Goal: Contribute content: Add original content to the website for others to see

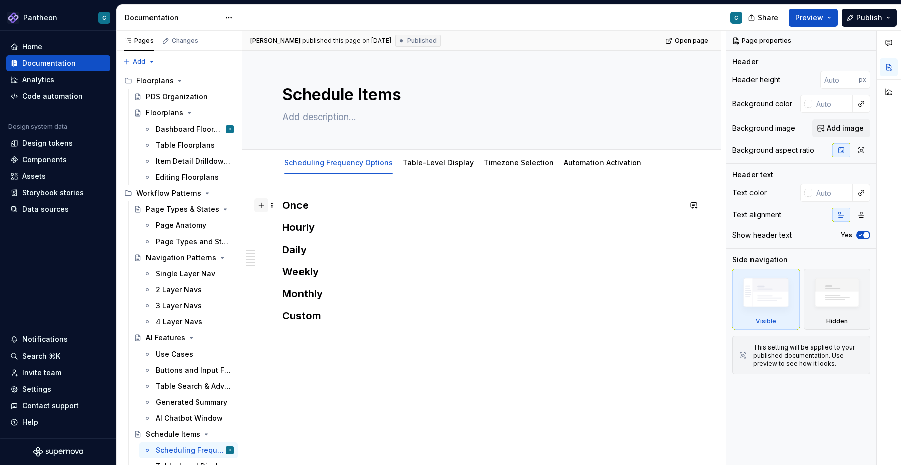
click at [264, 209] on button "button" at bounding box center [261, 205] width 14 height 14
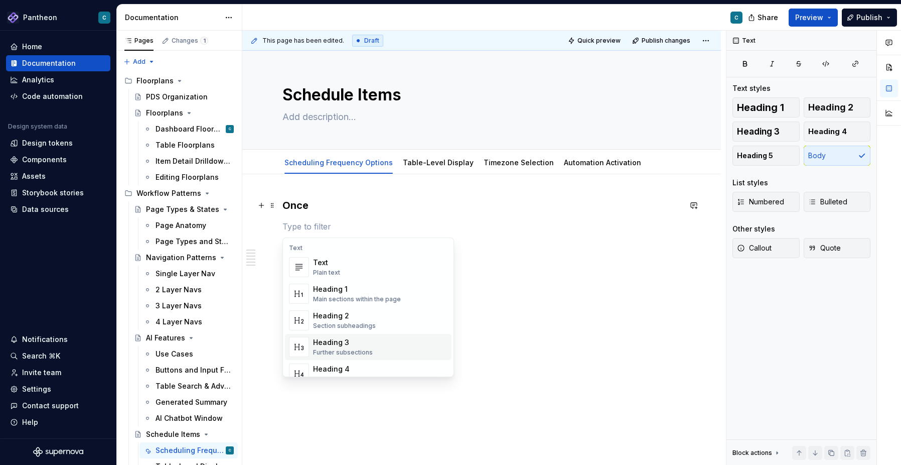
type textarea "*"
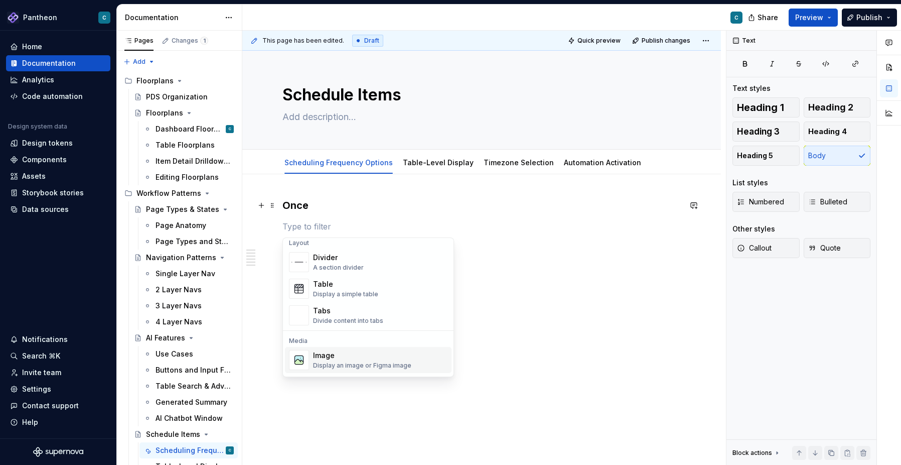
scroll to position [333, 0]
click at [344, 319] on div "Divide content into tabs" at bounding box center [348, 321] width 70 height 8
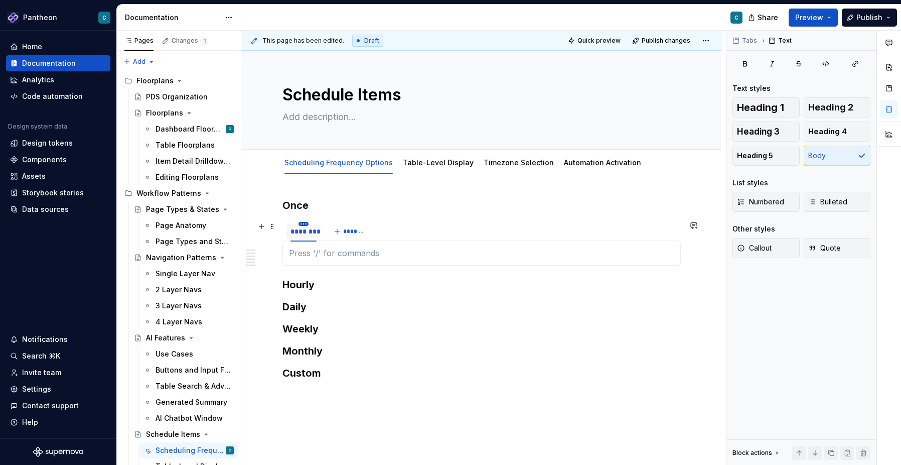
click at [303, 225] on html "Pantheon C Home Documentation Analytics Code automation Design system data Desi…" at bounding box center [450, 232] width 901 height 465
click at [319, 238] on div "Edit name" at bounding box center [349, 238] width 65 height 10
type input "****"
click at [343, 228] on span "*******" at bounding box center [346, 231] width 23 height 8
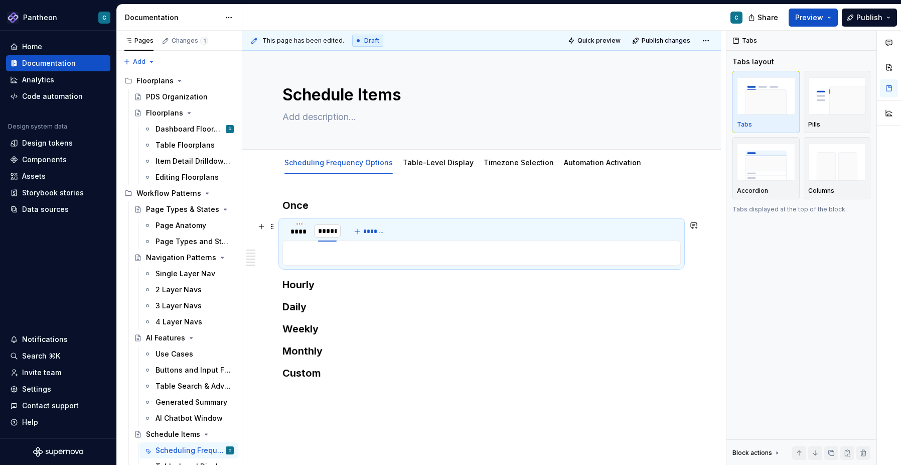
type input "******"
click at [377, 231] on span "*******" at bounding box center [378, 231] width 23 height 8
type input "*****"
click at [411, 231] on span "*******" at bounding box center [405, 231] width 23 height 8
type input "******"
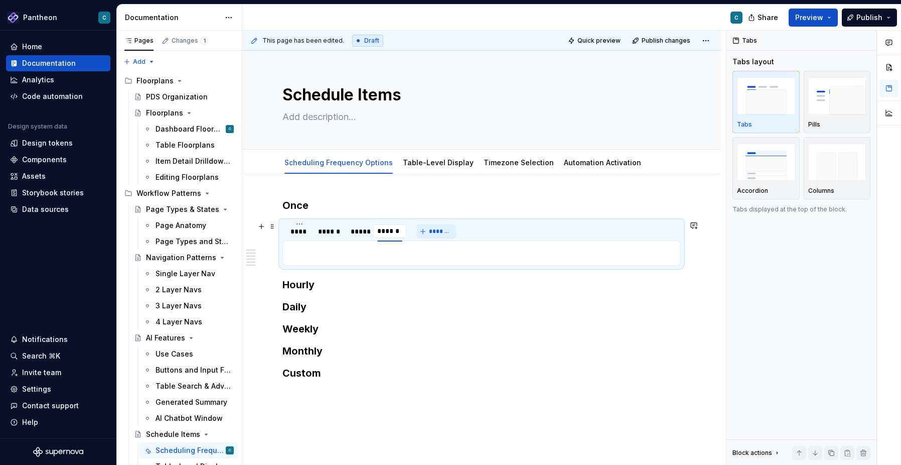
click at [441, 232] on span "*******" at bounding box center [440, 231] width 23 height 8
type input "*******"
click at [480, 232] on span "*******" at bounding box center [477, 231] width 23 height 8
type input "******"
click at [494, 390] on p at bounding box center [481, 394] width 398 height 12
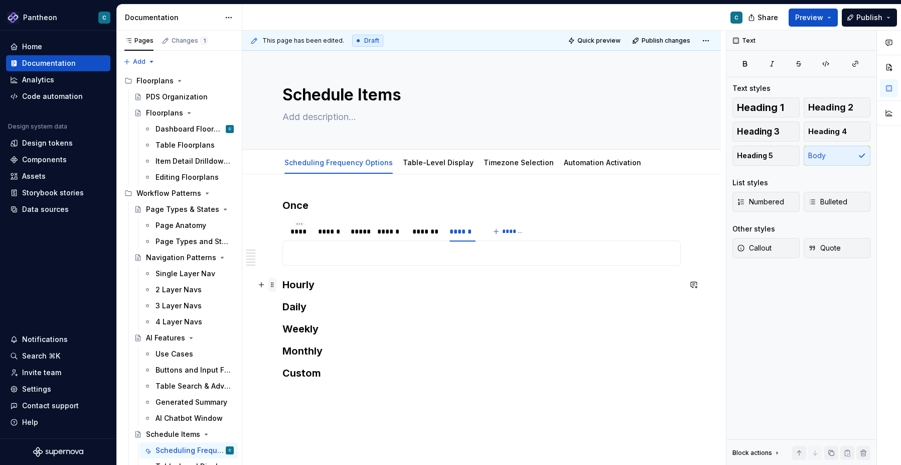
click at [274, 283] on span at bounding box center [272, 284] width 8 height 14
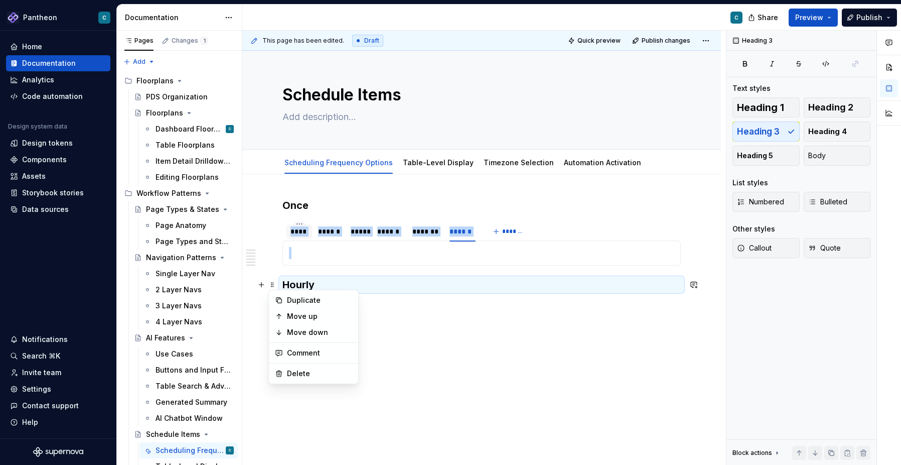
click at [295, 233] on div "****" at bounding box center [299, 231] width 18 height 10
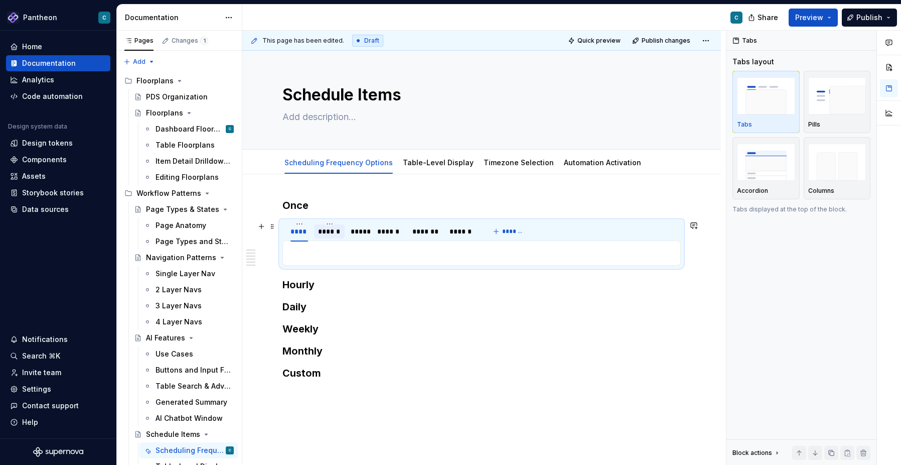
click at [325, 231] on div "******" at bounding box center [329, 231] width 23 height 10
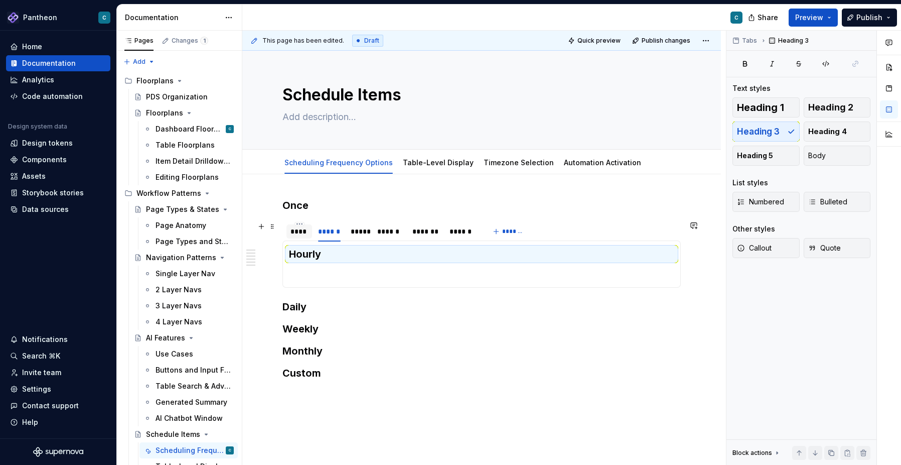
click at [300, 230] on div "****" at bounding box center [299, 231] width 18 height 10
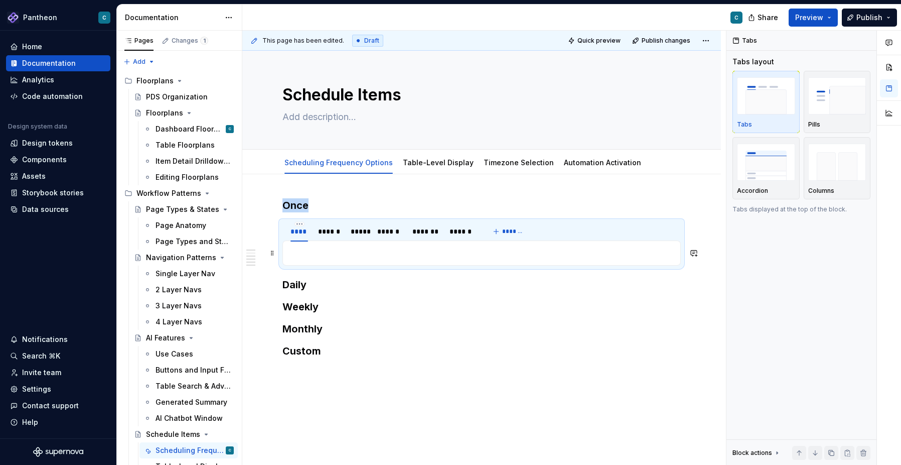
click at [301, 250] on p at bounding box center [481, 253] width 385 height 12
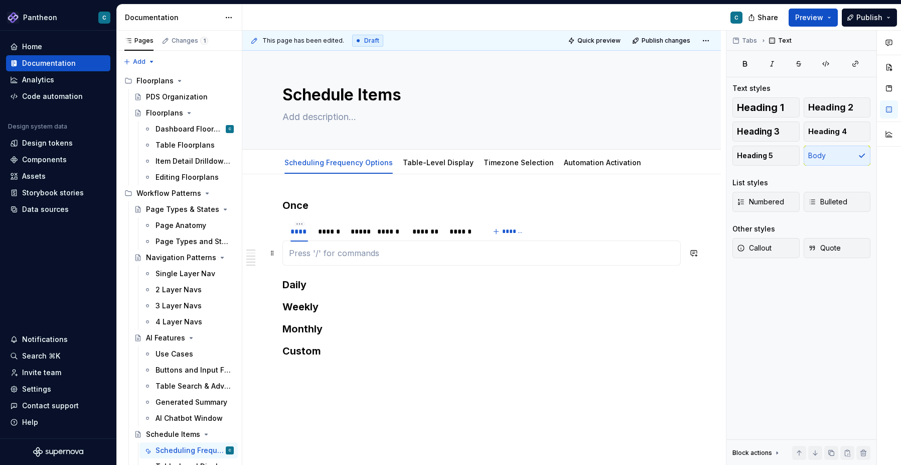
paste div
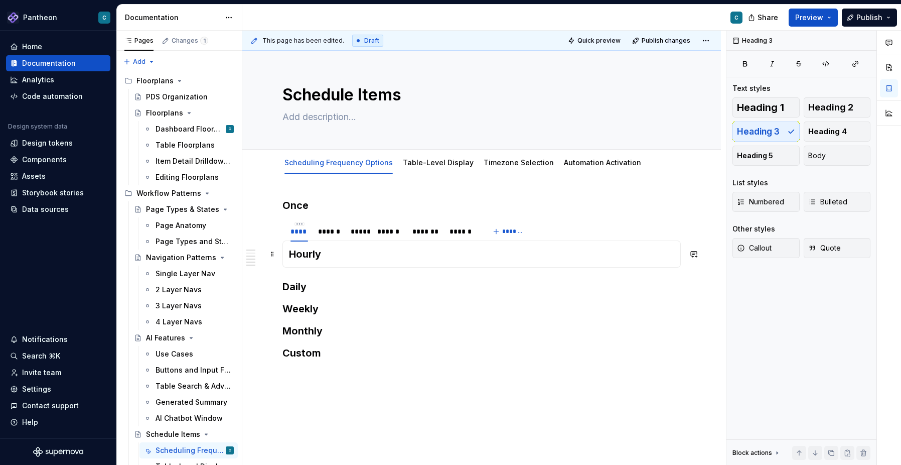
click at [302, 253] on h3 "Hourly" at bounding box center [481, 254] width 385 height 14
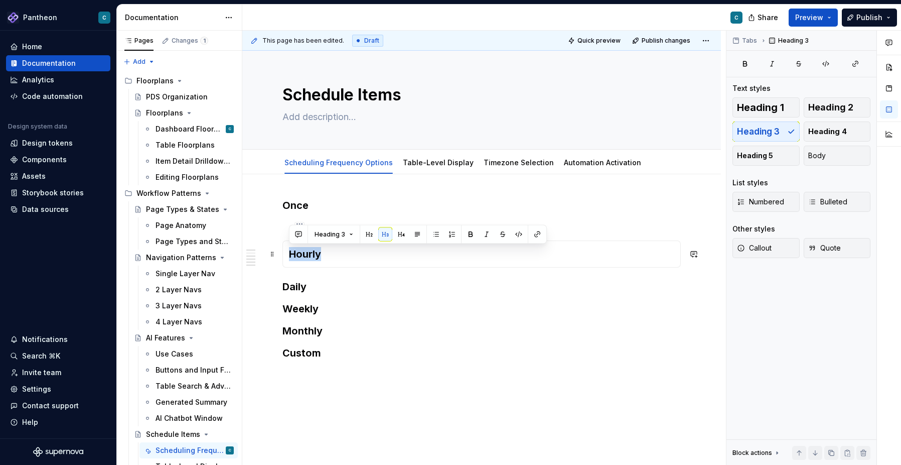
click at [302, 253] on h3 "Hourly" at bounding box center [481, 254] width 385 height 14
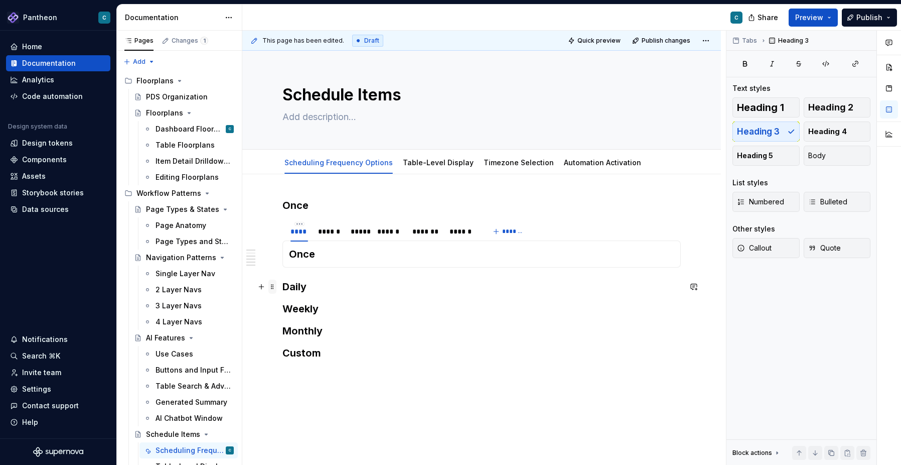
click at [272, 287] on span at bounding box center [272, 286] width 8 height 14
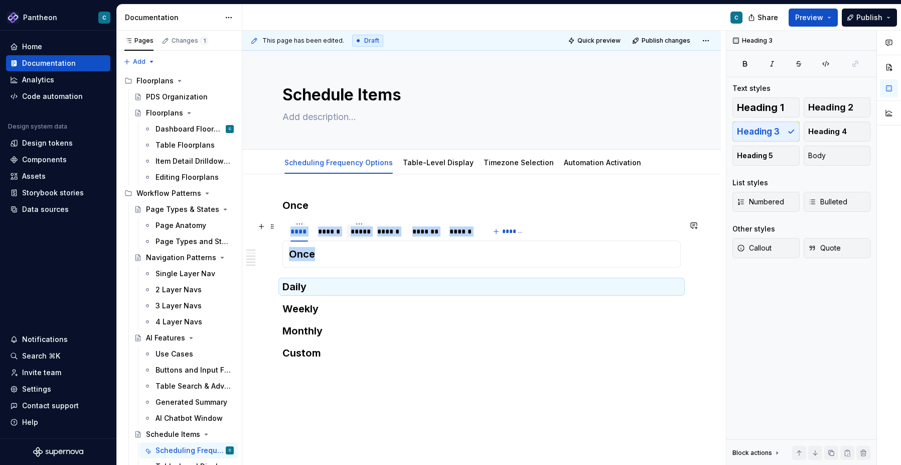
click at [357, 232] on div "*****" at bounding box center [359, 231] width 17 height 10
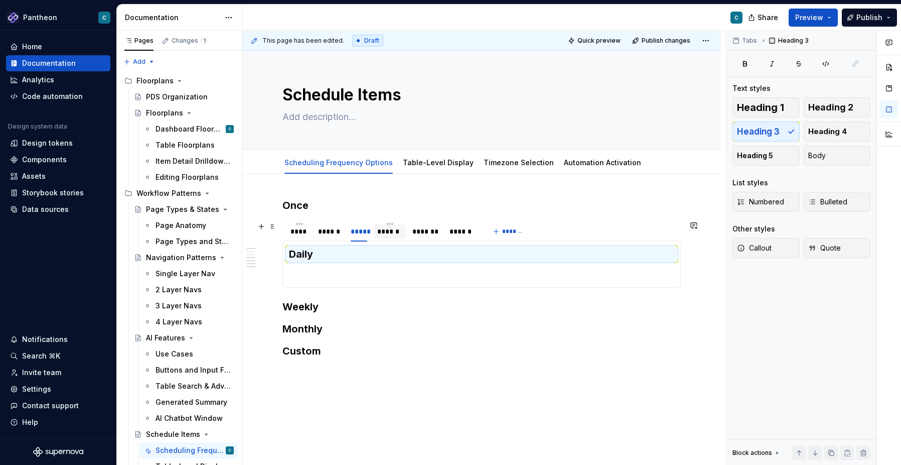
click at [390, 232] on div "******" at bounding box center [389, 231] width 25 height 10
click at [429, 230] on div "*******" at bounding box center [426, 231] width 28 height 10
click at [464, 230] on div "******" at bounding box center [462, 231] width 26 height 10
click at [292, 207] on h3 "Once" at bounding box center [481, 205] width 398 height 14
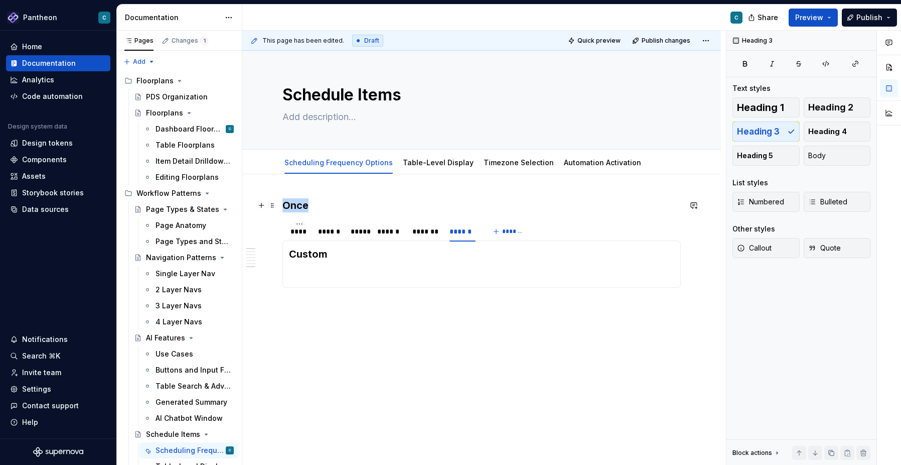
click at [292, 207] on h3 "Once" at bounding box center [481, 205] width 398 height 14
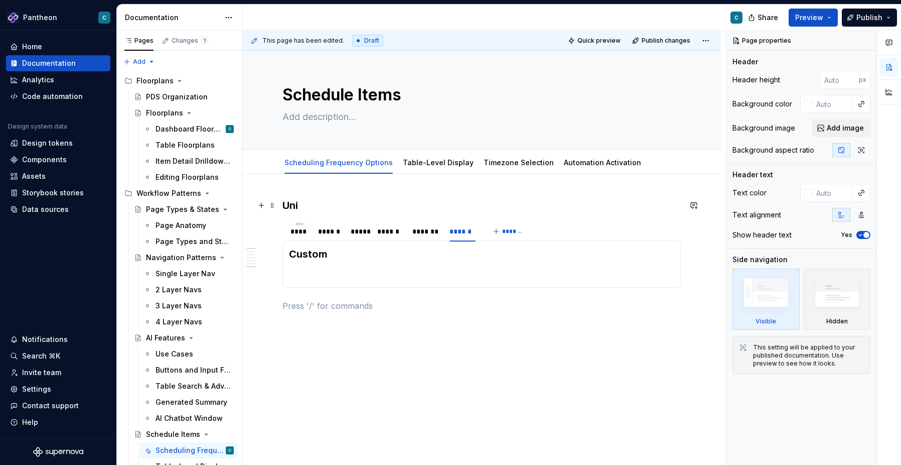
click at [289, 206] on h3 "Uni" at bounding box center [481, 205] width 398 height 14
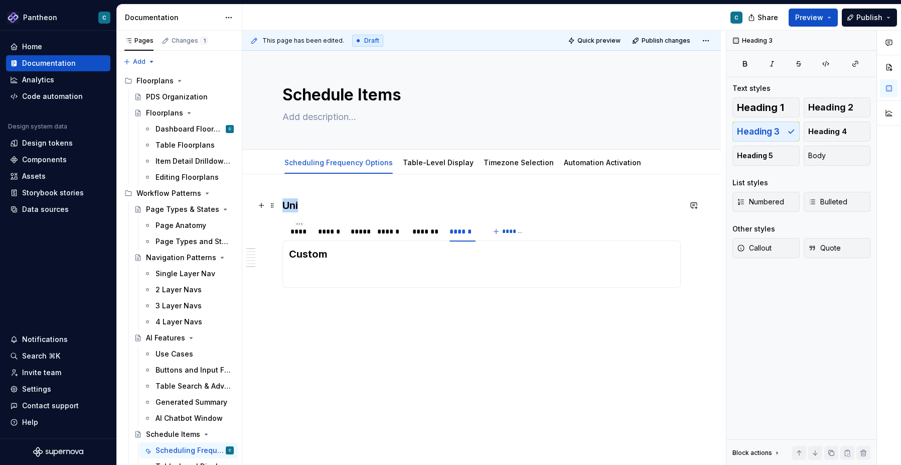
click at [289, 206] on h3 "Uni" at bounding box center [481, 205] width 398 height 14
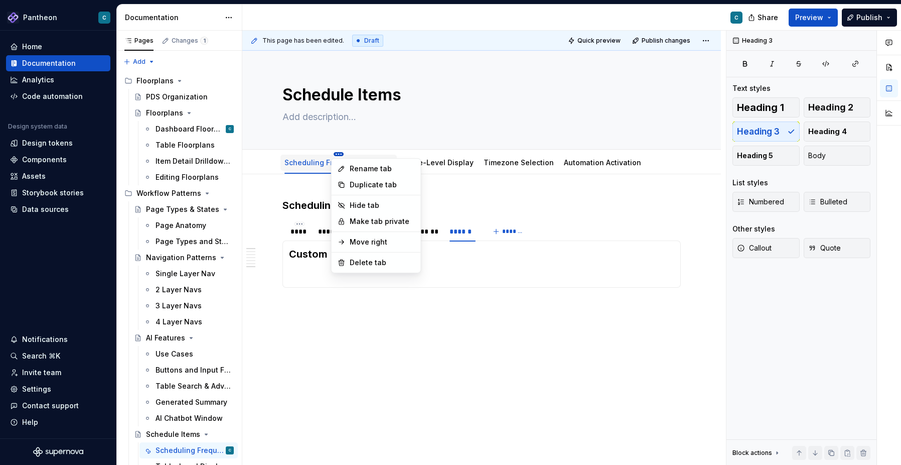
click at [338, 154] on html "Pantheon C Home Documentation Analytics Code automation Design system data Desi…" at bounding box center [450, 232] width 901 height 465
type textarea "*"
click at [353, 170] on div "Rename tab" at bounding box center [382, 169] width 65 height 10
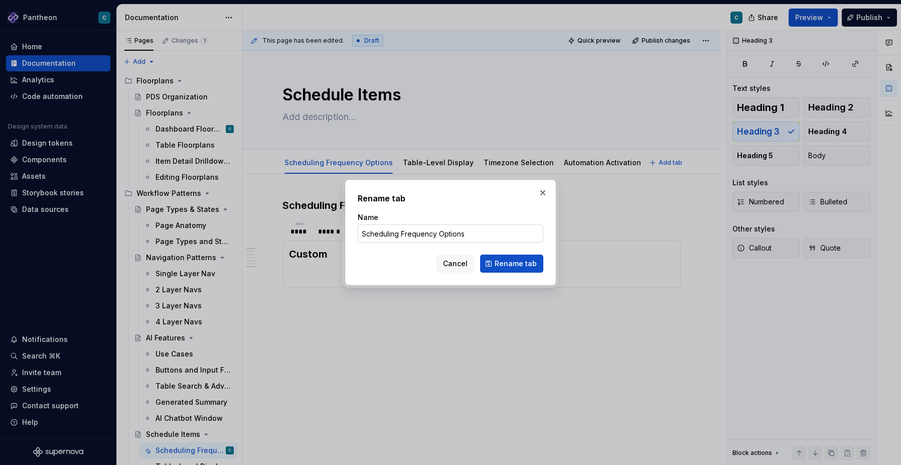
click at [402, 234] on input "Scheduling Frequency Options" at bounding box center [451, 233] width 186 height 18
drag, startPoint x: 402, startPoint y: 234, endPoint x: 489, endPoint y: 232, distance: 86.8
click at [489, 232] on input "Scheduling Frequency Options" at bounding box center [451, 233] width 186 height 18
type input "Scheduling Form Design"
click at [509, 260] on span "Rename tab" at bounding box center [516, 263] width 42 height 10
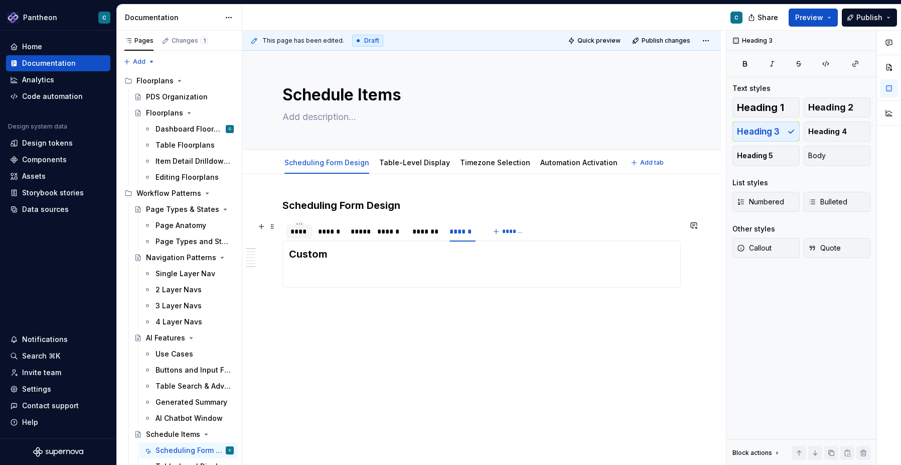
click at [296, 231] on div "****" at bounding box center [299, 231] width 18 height 10
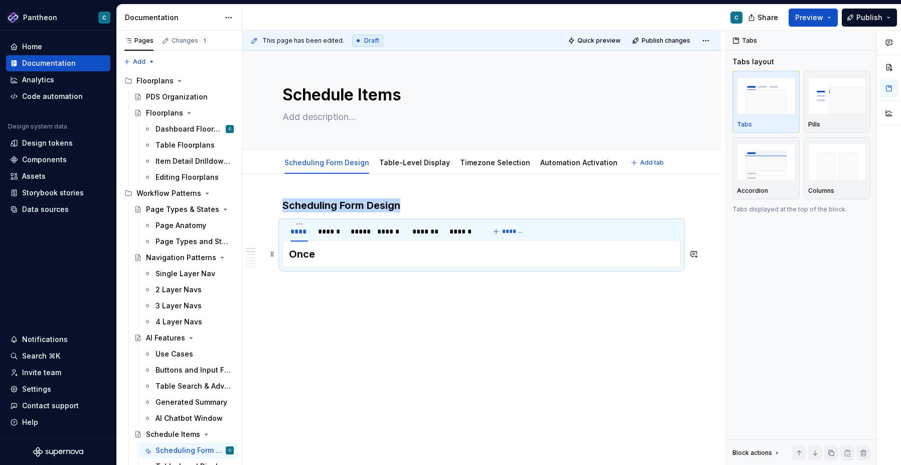
click at [330, 256] on h3 "Once" at bounding box center [481, 254] width 385 height 14
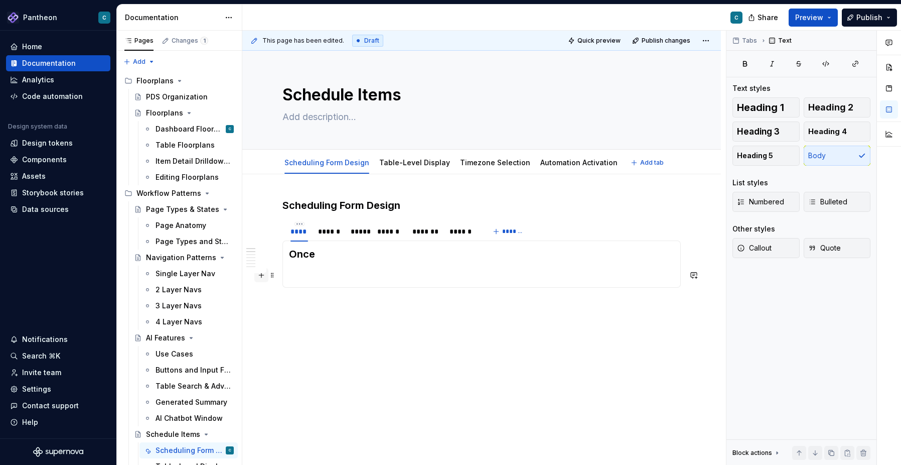
click at [264, 276] on button "button" at bounding box center [261, 275] width 14 height 14
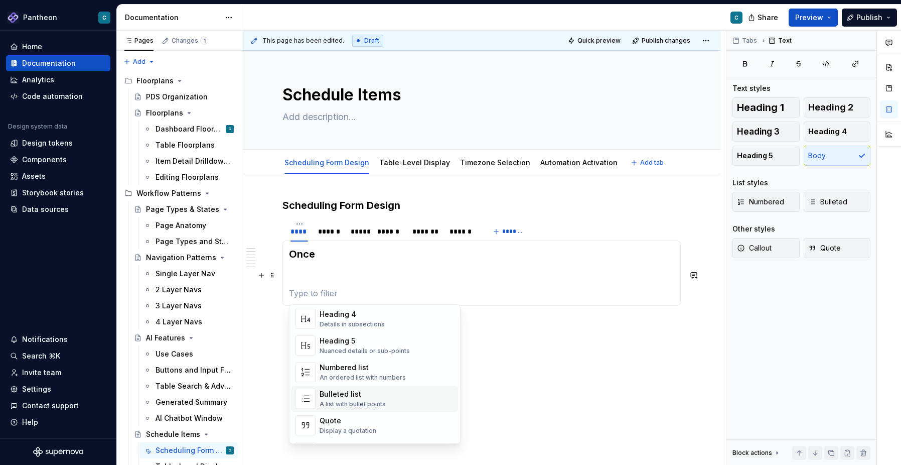
scroll to position [251, 0]
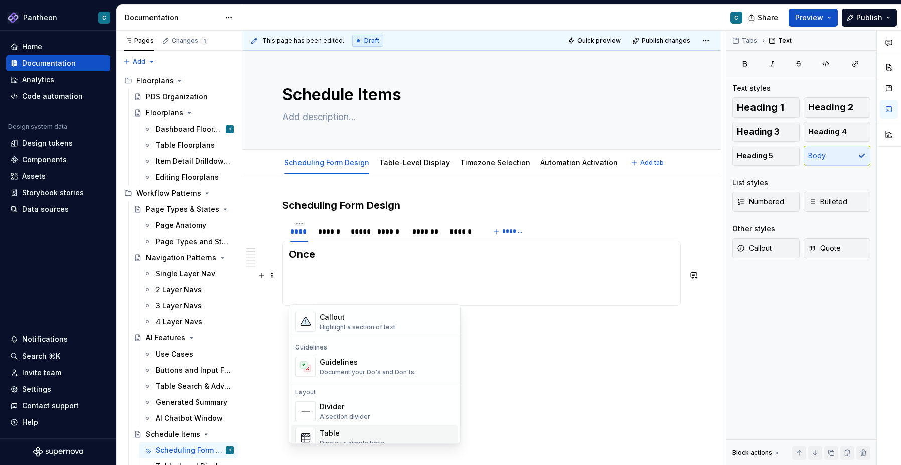
click at [363, 431] on div "Table" at bounding box center [352, 433] width 65 height 10
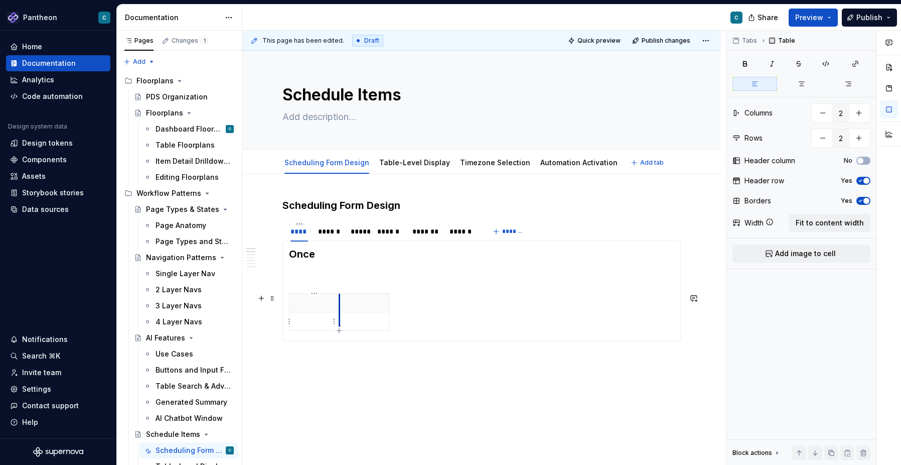
click at [339, 322] on td at bounding box center [364, 321] width 50 height 19
drag, startPoint x: 339, startPoint y: 311, endPoint x: 464, endPoint y: 286, distance: 127.8
click at [464, 286] on section-item-column "Once" at bounding box center [481, 291] width 385 height 88
drag, startPoint x: 514, startPoint y: 325, endPoint x: 674, endPoint y: 321, distance: 160.1
drag, startPoint x: 464, startPoint y: 315, endPoint x: 595, endPoint y: 316, distance: 130.9
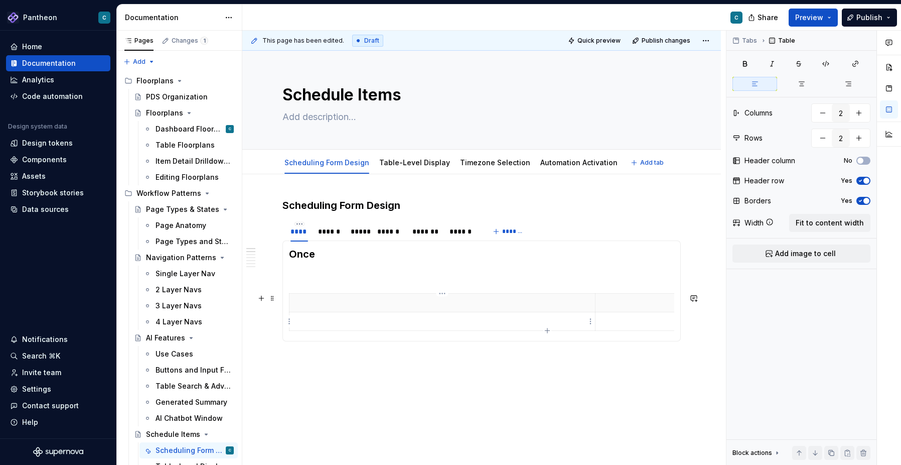
click at [544, 320] on p at bounding box center [441, 321] width 293 height 10
click at [819, 253] on span "Add image to cell" at bounding box center [805, 253] width 61 height 10
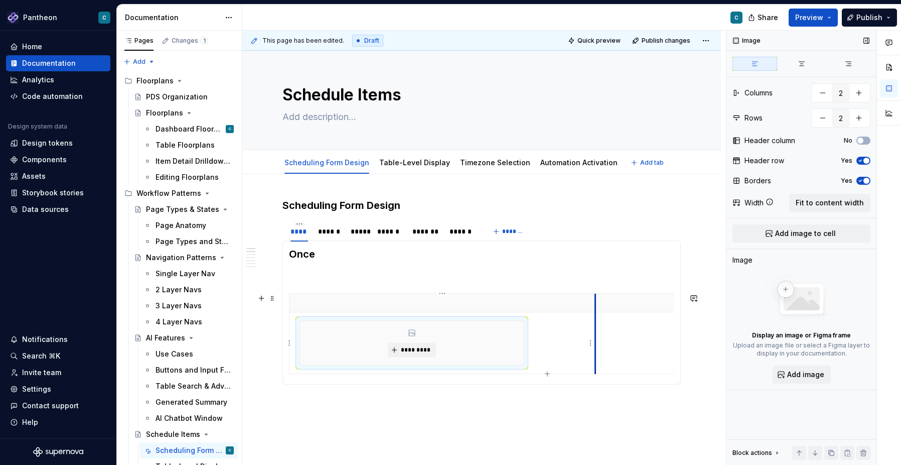
type textarea "*"
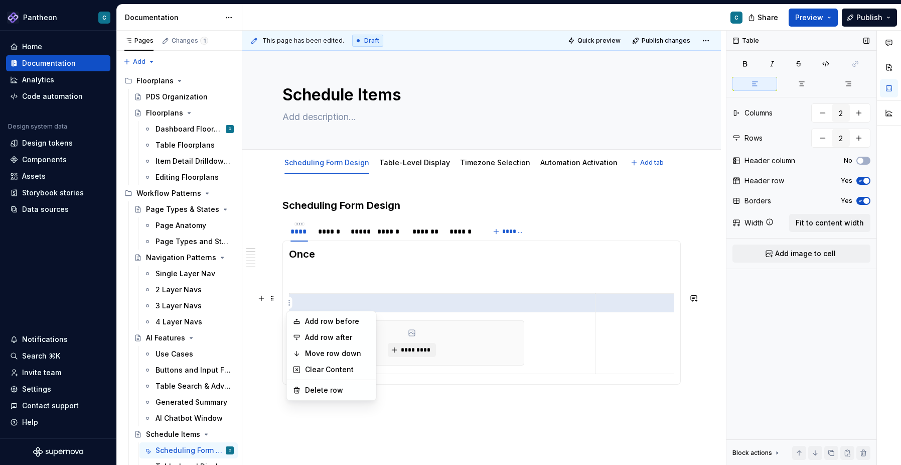
click at [289, 304] on html "Pantheon C Home Documentation Analytics Code automation Design system data Desi…" at bounding box center [450, 232] width 901 height 465
click at [325, 384] on div "Delete row" at bounding box center [331, 390] width 85 height 16
type input "1"
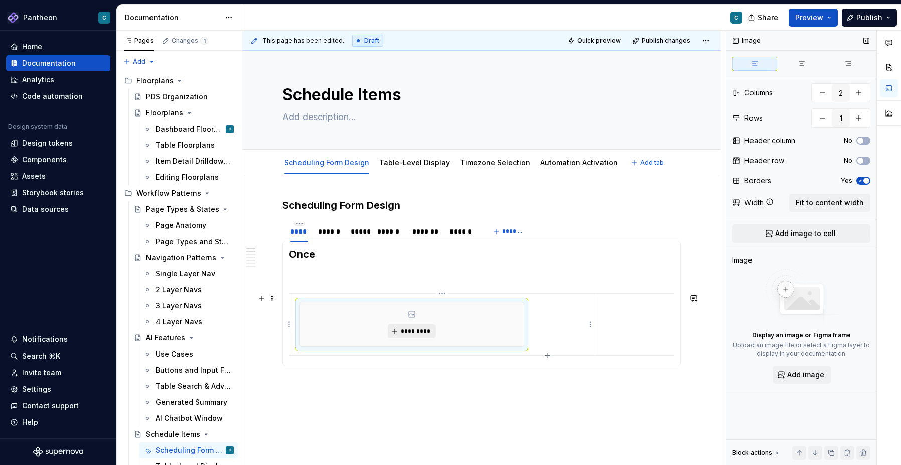
click at [413, 329] on span "*********" at bounding box center [415, 331] width 31 height 8
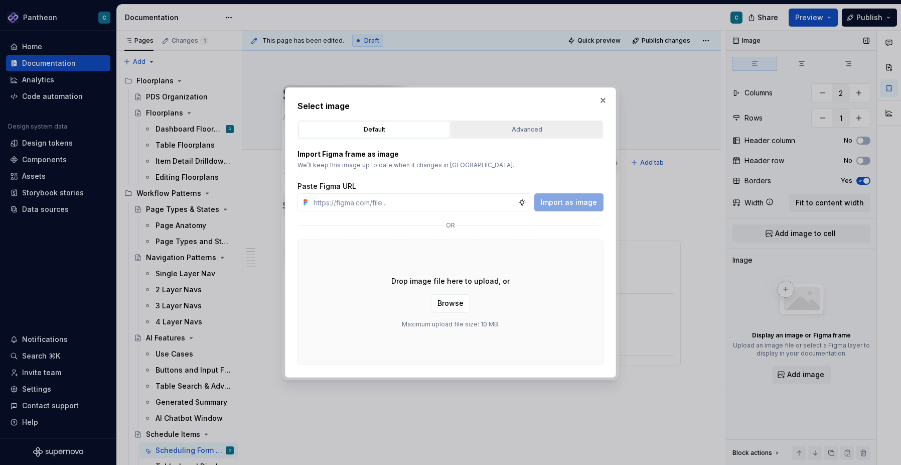
click at [532, 131] on div "Advanced" at bounding box center [526, 129] width 144 height 10
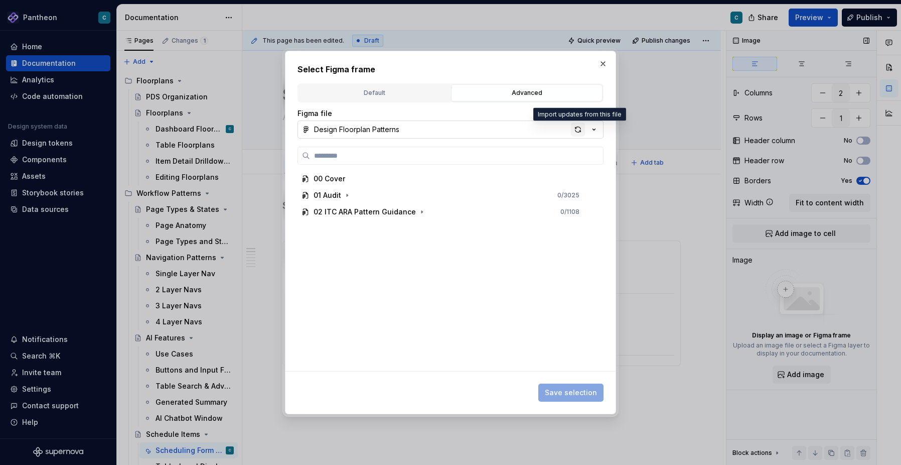
click at [576, 130] on div "button" at bounding box center [578, 129] width 14 height 14
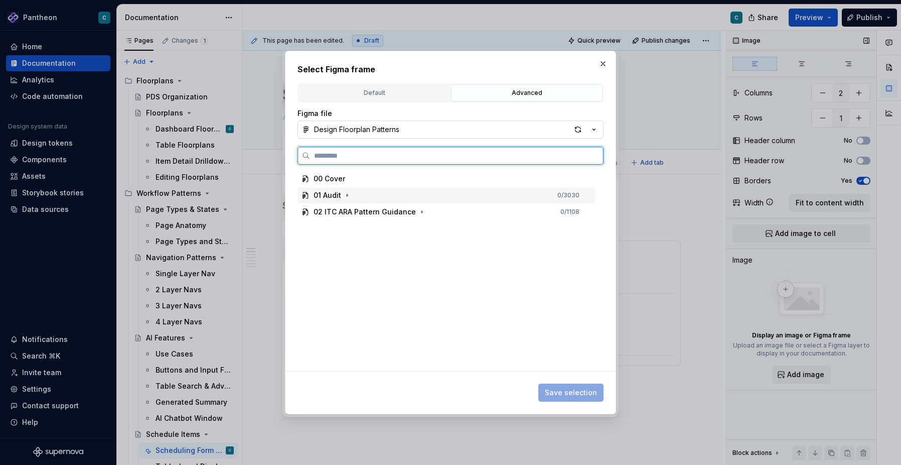
click at [331, 197] on div "01 Audit" at bounding box center [328, 195] width 28 height 10
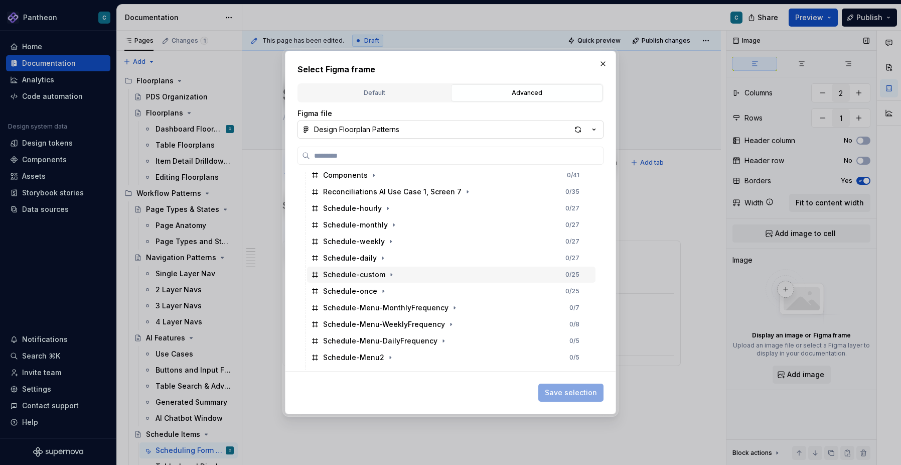
scroll to position [2925, 0]
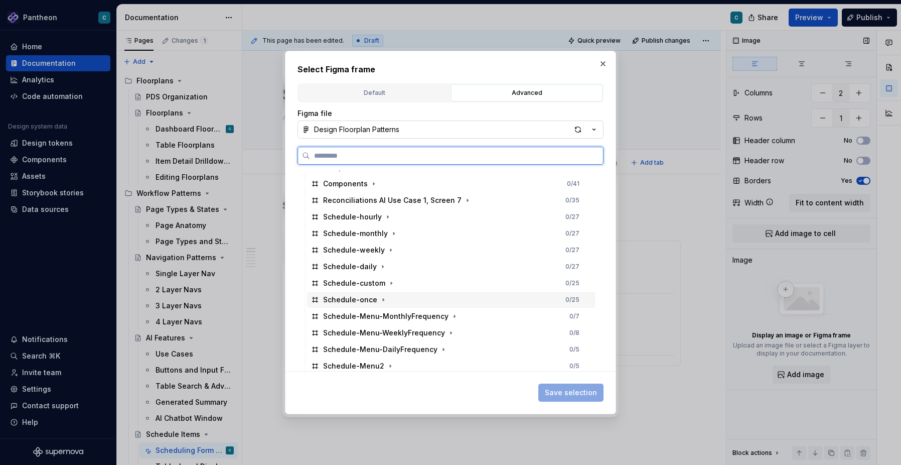
click at [361, 292] on div "Schedule-once 0 / 25" at bounding box center [451, 299] width 288 height 16
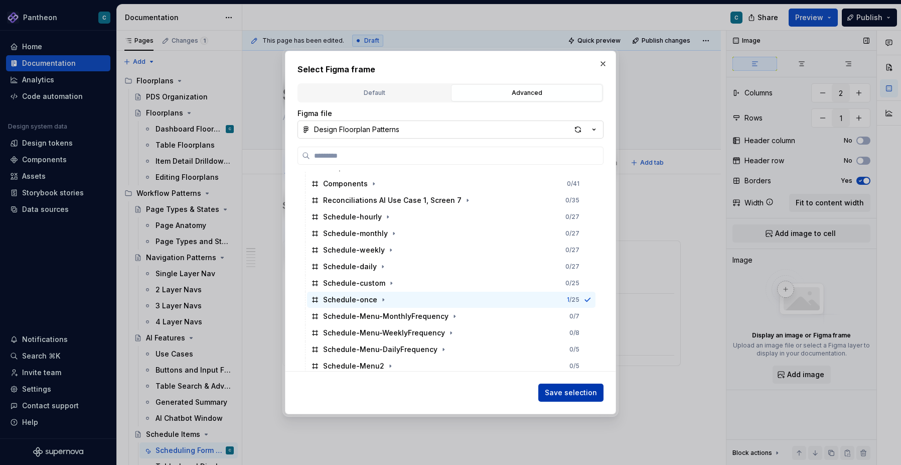
click at [583, 395] on span "Save selection" at bounding box center [571, 392] width 52 height 10
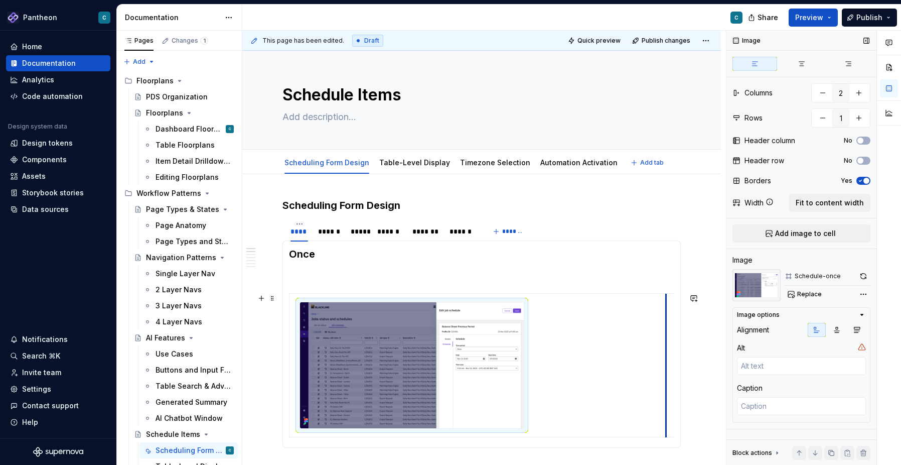
drag, startPoint x: 596, startPoint y: 405, endPoint x: 667, endPoint y: 407, distance: 70.8
click at [667, 407] on td at bounding box center [771, 364] width 210 height 143
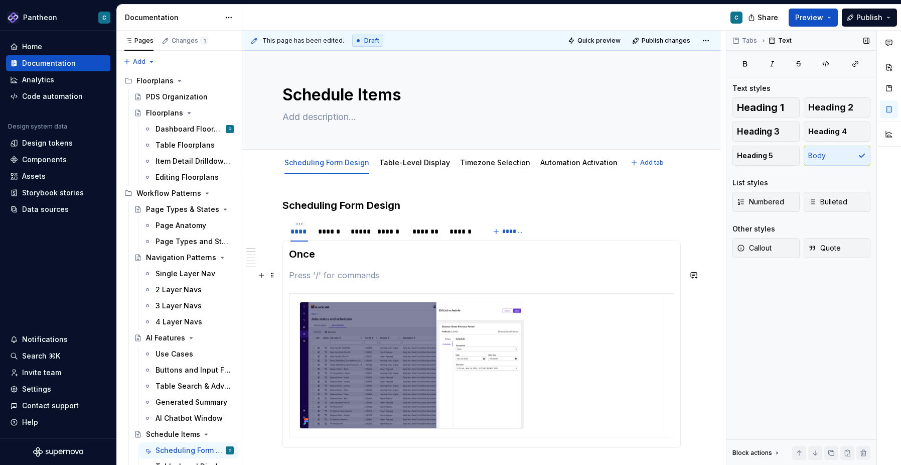
click at [299, 279] on p at bounding box center [481, 275] width 385 height 12
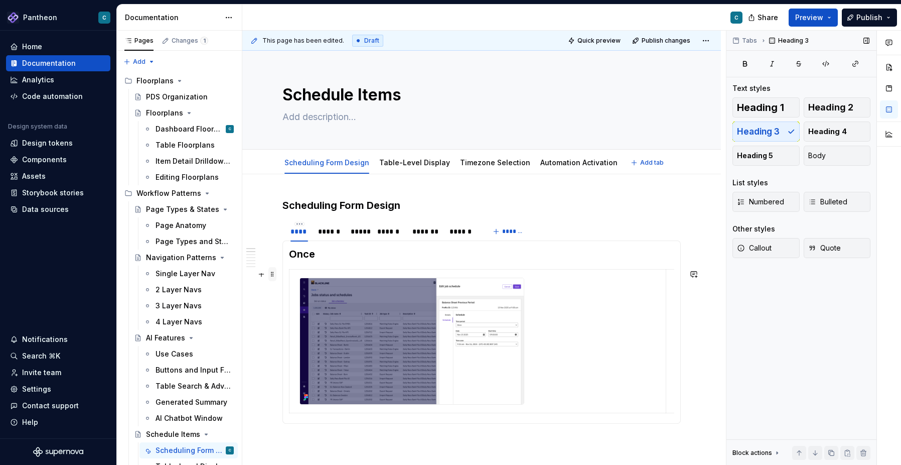
click at [273, 277] on span at bounding box center [272, 274] width 8 height 14
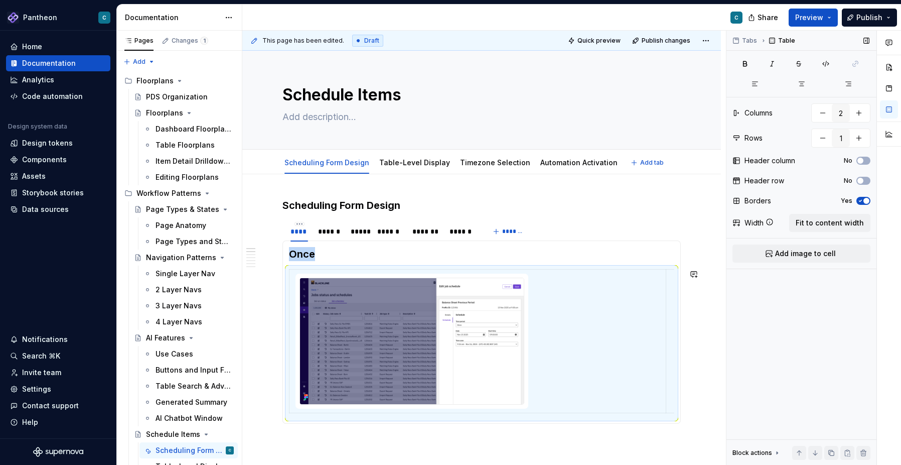
copy h3 "Once"
click at [334, 234] on div "******" at bounding box center [329, 231] width 23 height 10
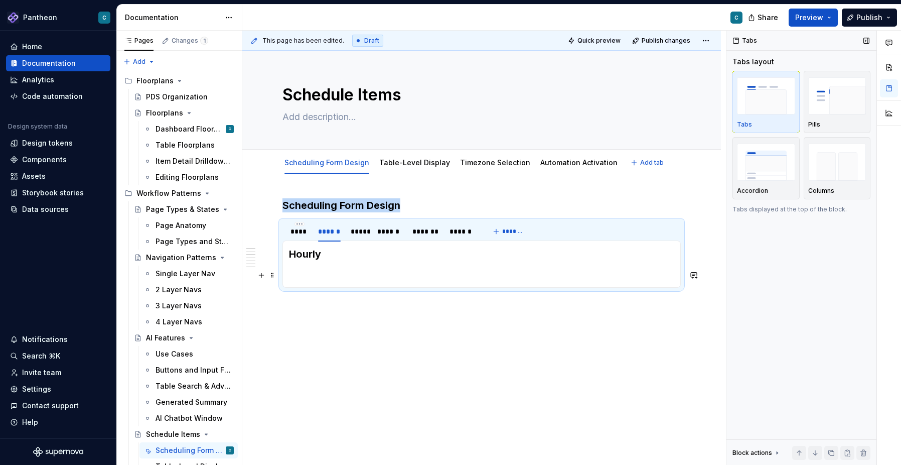
click at [300, 272] on p at bounding box center [481, 275] width 385 height 12
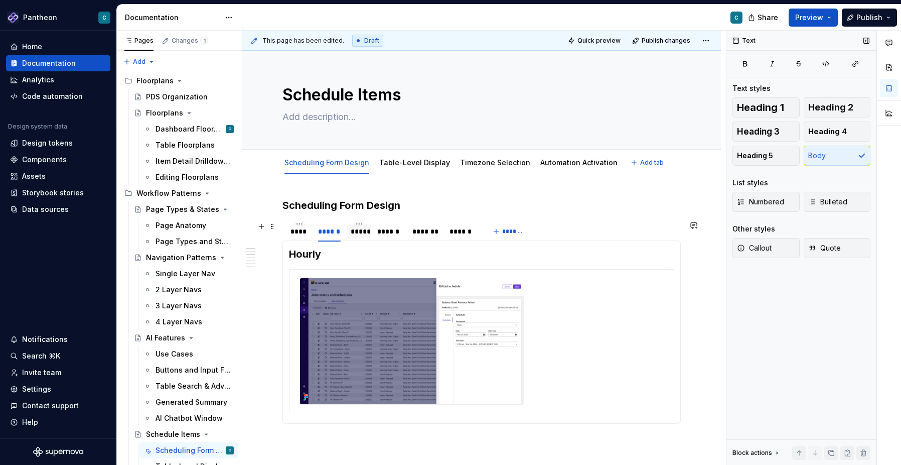
click at [358, 231] on div "*****" at bounding box center [359, 231] width 17 height 10
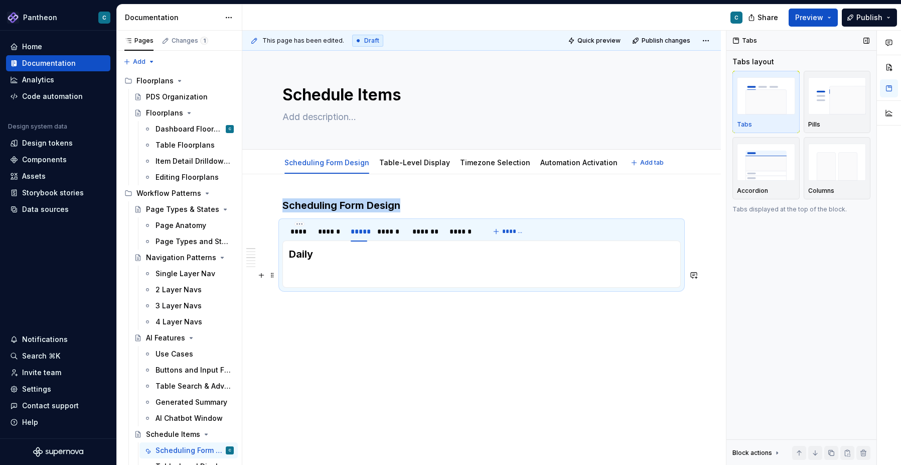
click at [319, 271] on p at bounding box center [481, 275] width 385 height 12
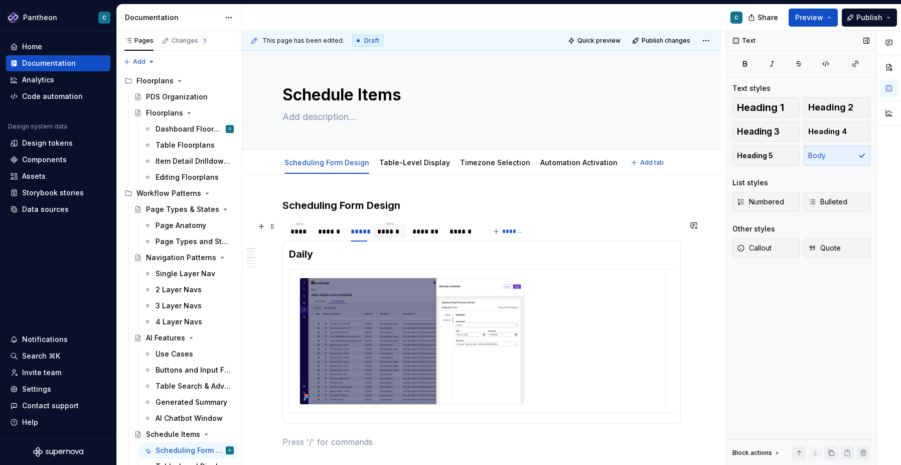
click at [387, 231] on div "******" at bounding box center [389, 231] width 25 height 10
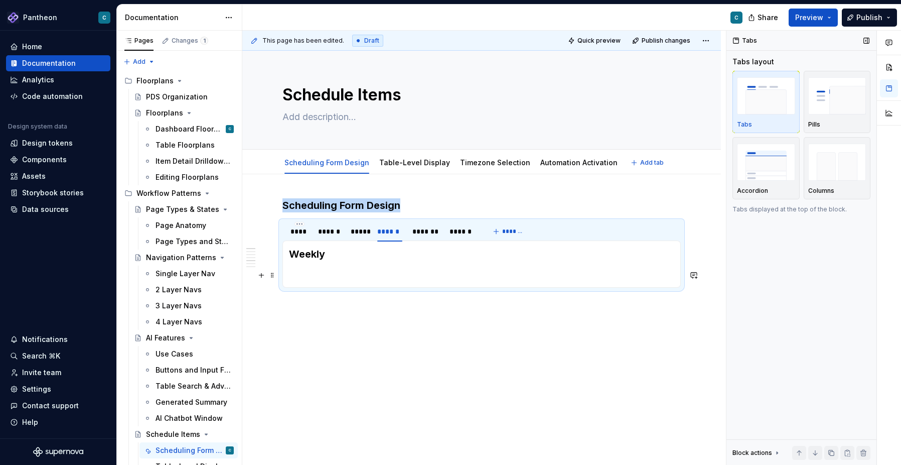
click at [308, 274] on p at bounding box center [481, 275] width 385 height 12
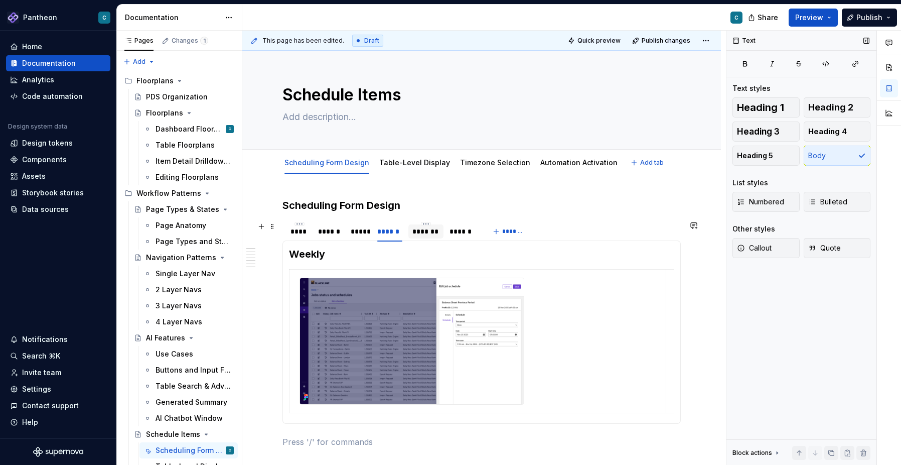
click at [430, 232] on div "*******" at bounding box center [426, 231] width 28 height 10
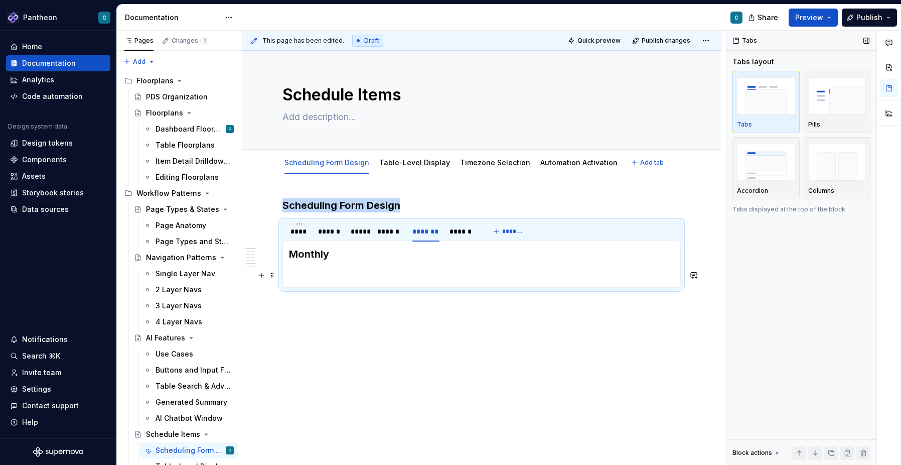
click at [305, 275] on p at bounding box center [481, 275] width 385 height 12
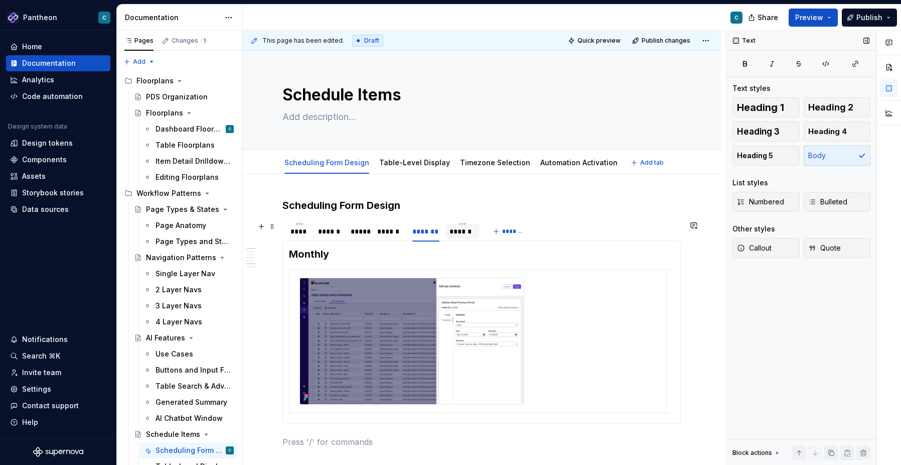
click at [459, 233] on div "******" at bounding box center [462, 231] width 26 height 10
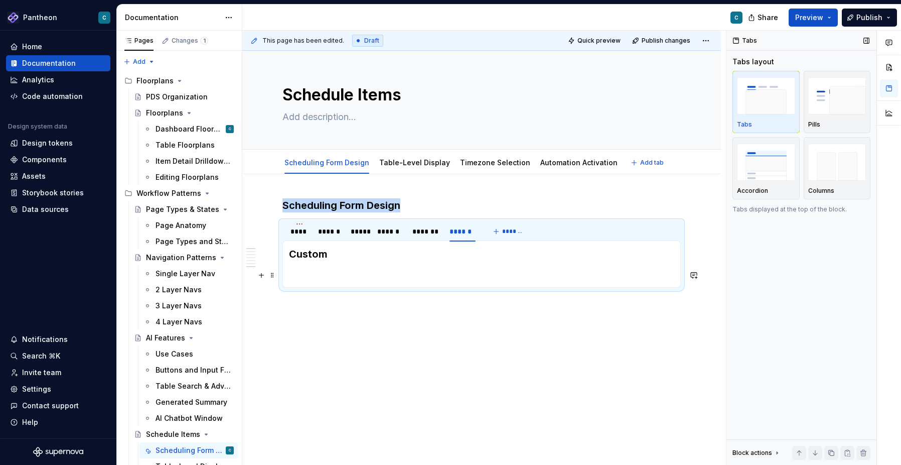
click at [310, 274] on p at bounding box center [481, 275] width 385 height 12
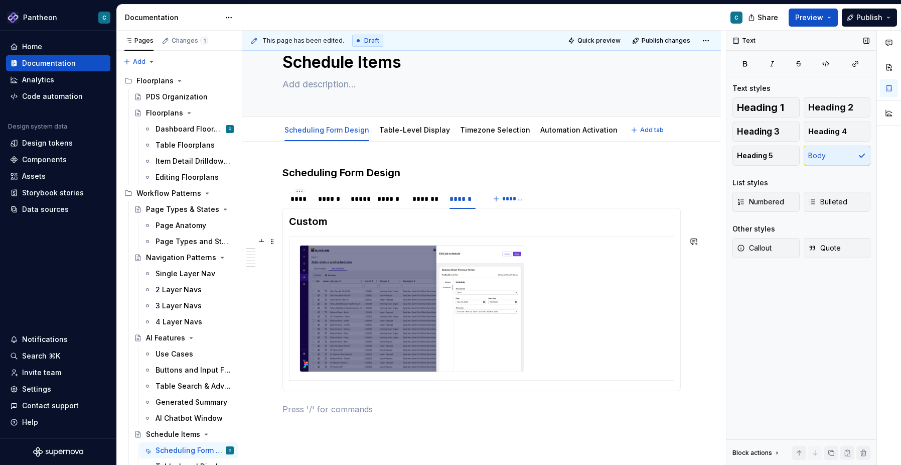
scroll to position [38, 0]
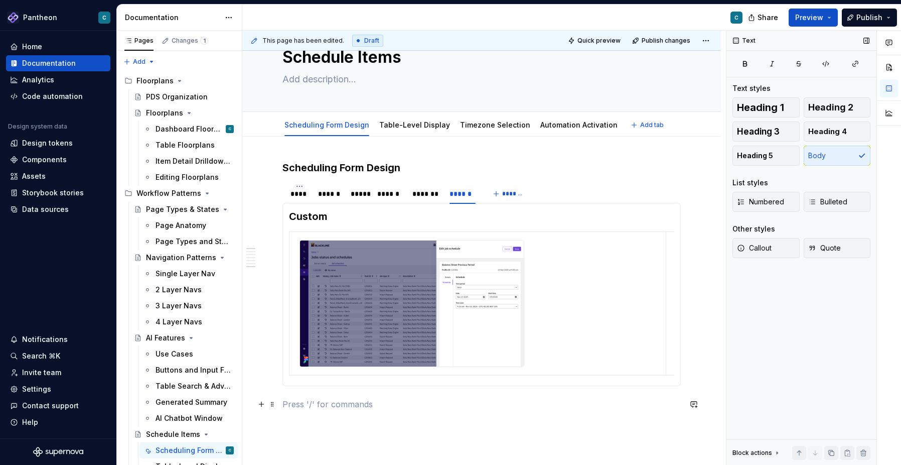
click at [292, 408] on p at bounding box center [481, 404] width 398 height 12
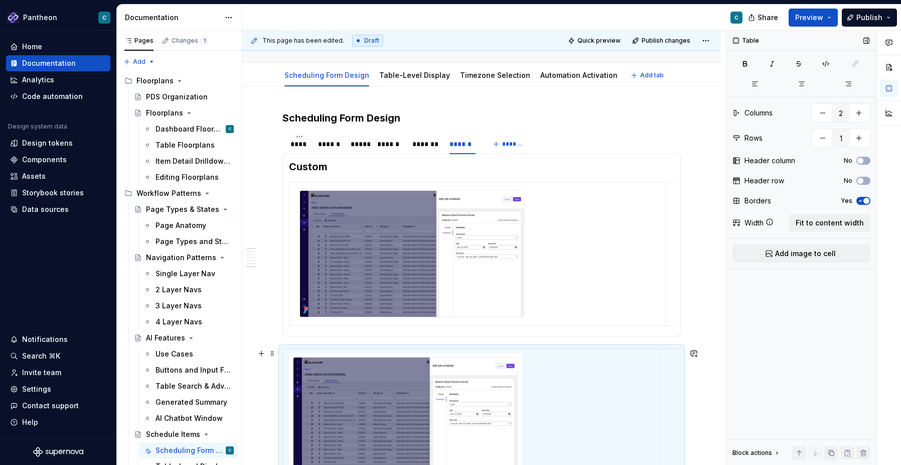
scroll to position [108, 0]
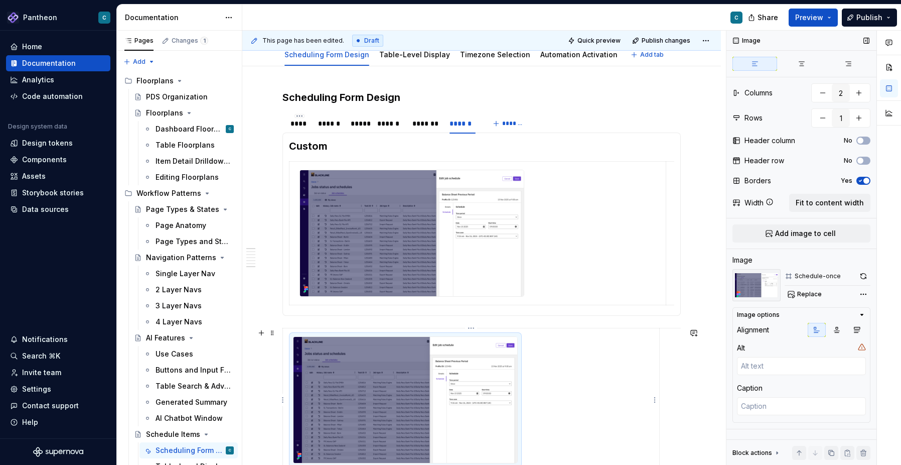
click at [406, 407] on img at bounding box center [405, 400] width 224 height 126
drag, startPoint x: 659, startPoint y: 427, endPoint x: 533, endPoint y: 409, distance: 127.3
click at [534, 409] on td at bounding box center [639, 399] width 210 height 143
click at [471, 387] on img at bounding box center [405, 400] width 224 height 126
click at [805, 294] on span "Replace" at bounding box center [809, 294] width 25 height 8
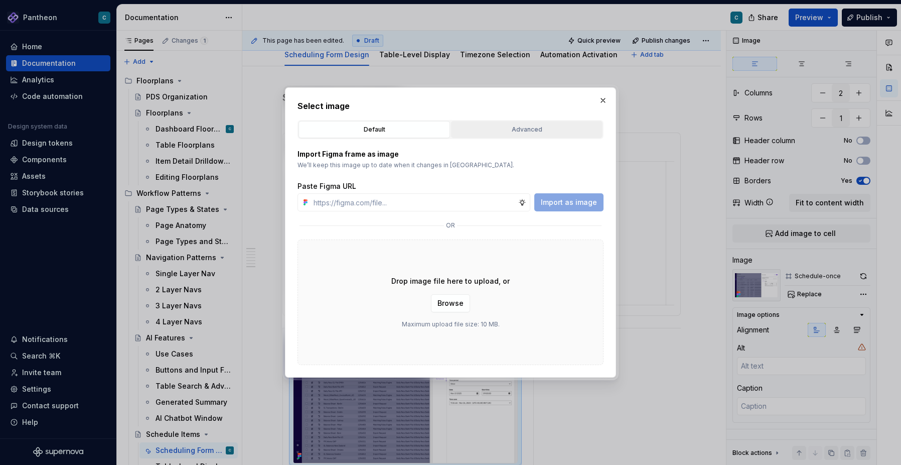
click at [526, 133] on div "Advanced" at bounding box center [526, 129] width 144 height 10
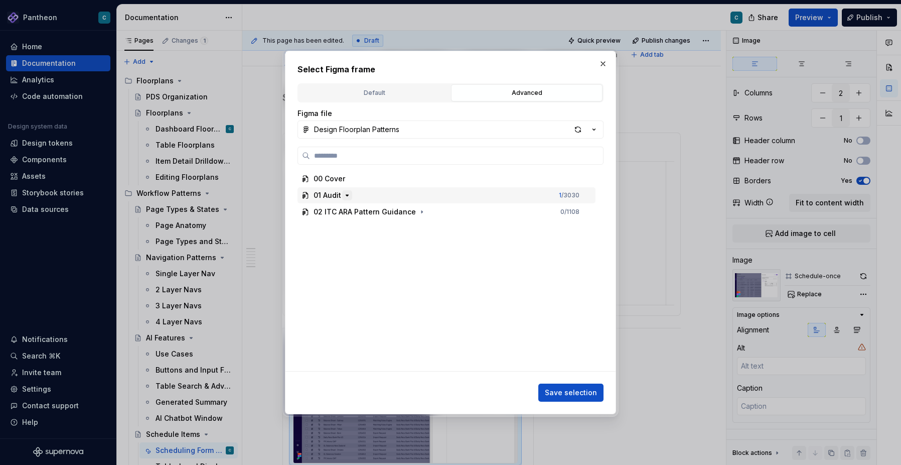
click at [347, 195] on icon "button" at bounding box center [347, 195] width 3 height 1
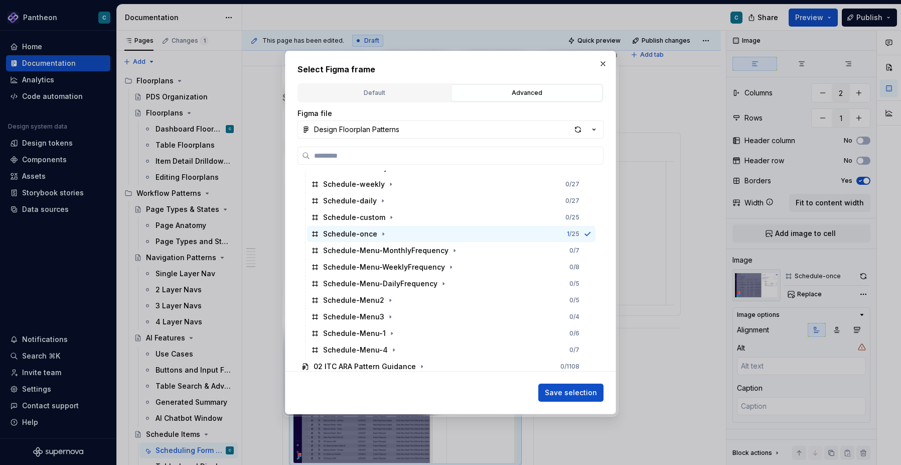
scroll to position [2995, 0]
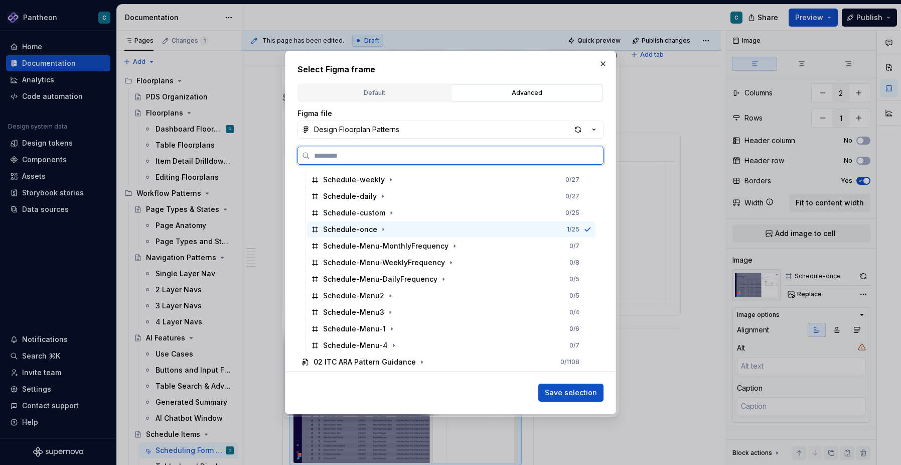
click at [368, 329] on div "Schedule-Menu-1" at bounding box center [354, 329] width 63 height 10
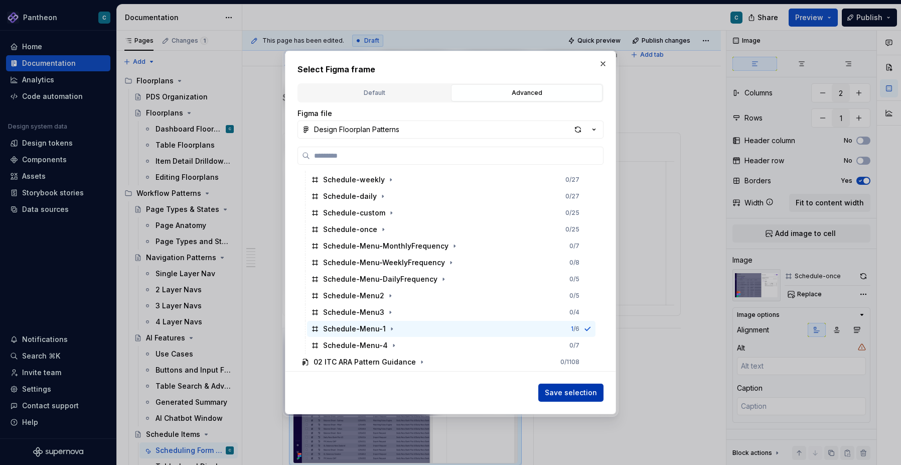
click at [580, 393] on span "Save selection" at bounding box center [571, 392] width 52 height 10
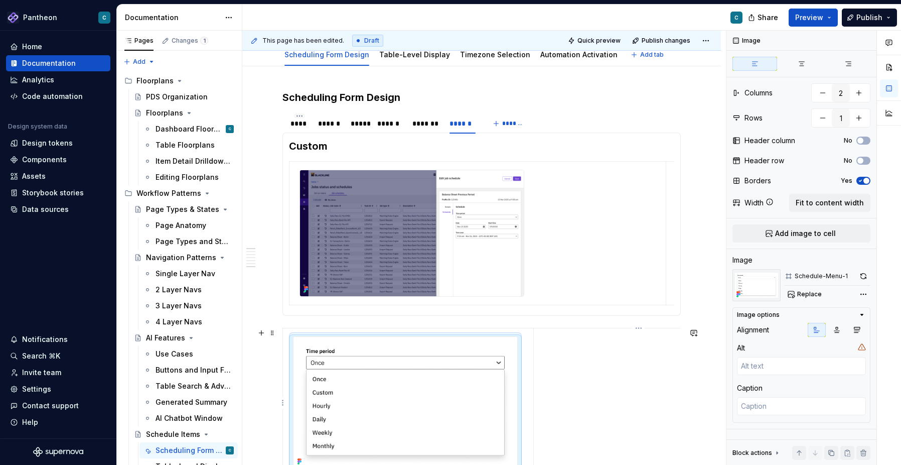
click at [561, 393] on td at bounding box center [639, 402] width 210 height 149
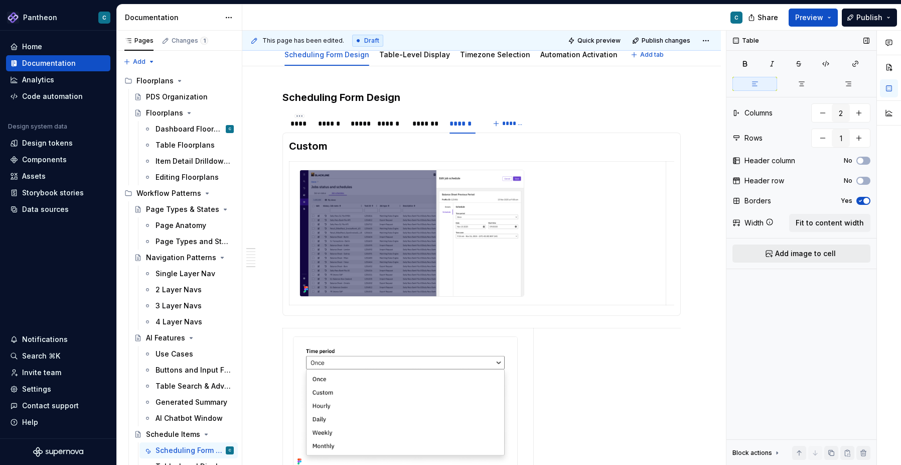
click at [814, 252] on span "Add image to cell" at bounding box center [805, 253] width 61 height 10
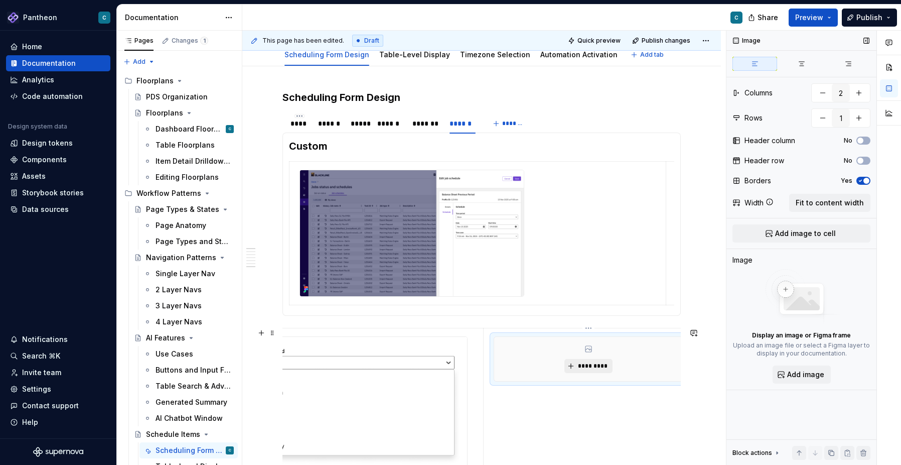
click at [577, 368] on span "*********" at bounding box center [592, 366] width 31 height 8
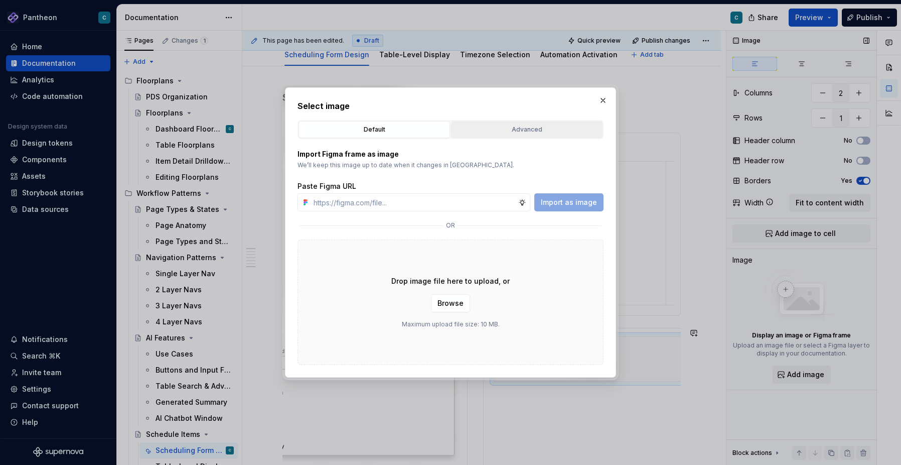
click at [522, 126] on div "Advanced" at bounding box center [526, 129] width 144 height 10
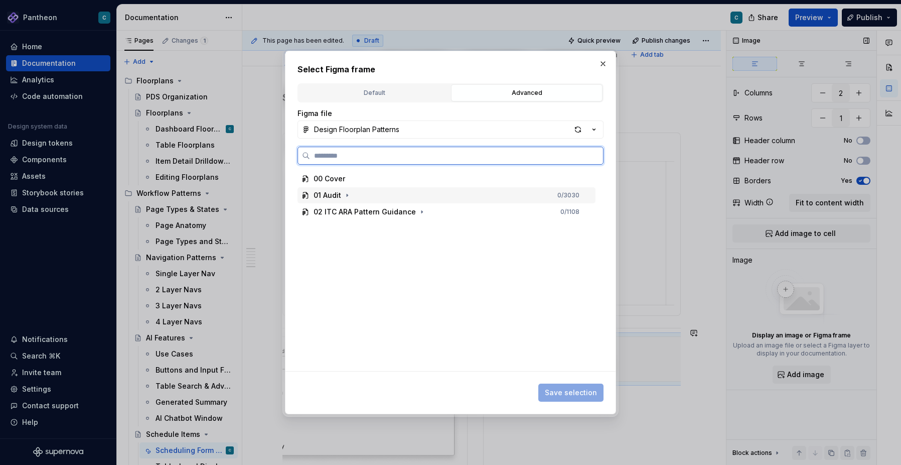
click at [335, 198] on div "01 Audit" at bounding box center [328, 195] width 28 height 10
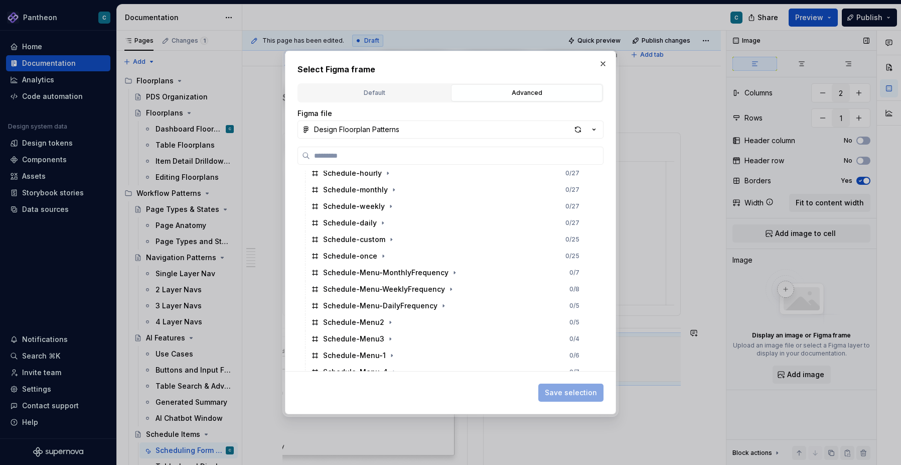
scroll to position [2995, 0]
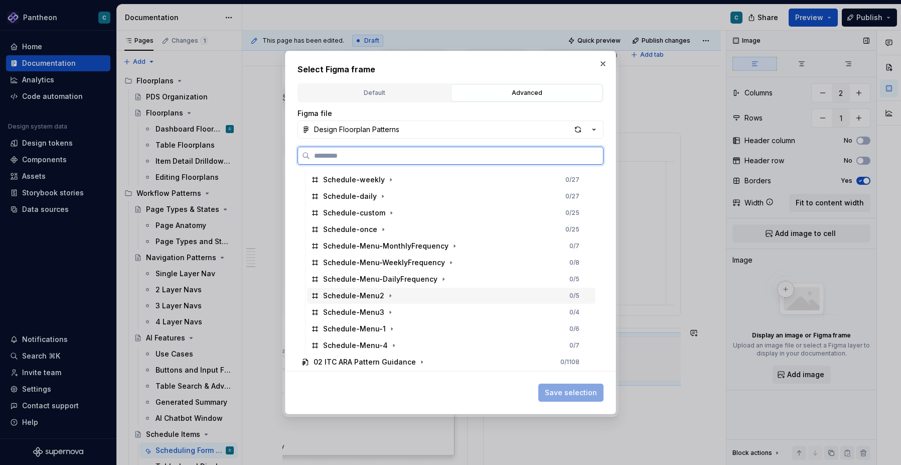
click at [360, 300] on div "Schedule-Menu2" at bounding box center [353, 295] width 61 height 10
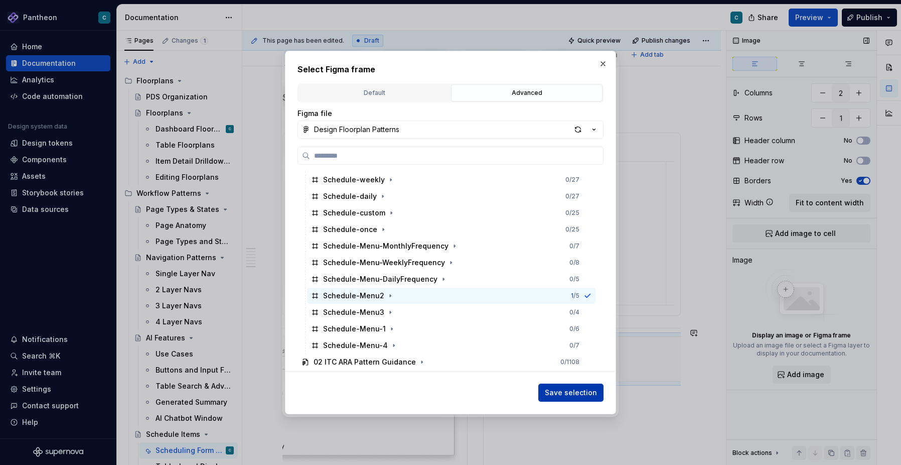
click at [573, 391] on span "Save selection" at bounding box center [571, 392] width 52 height 10
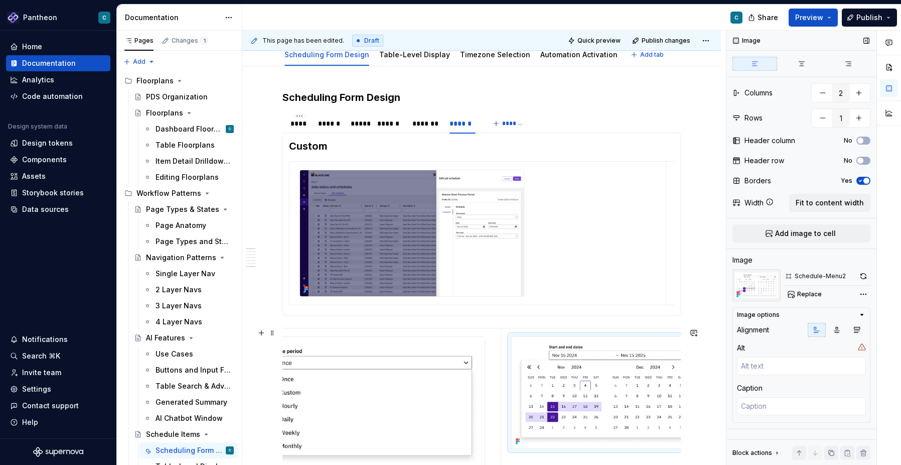
scroll to position [0, 58]
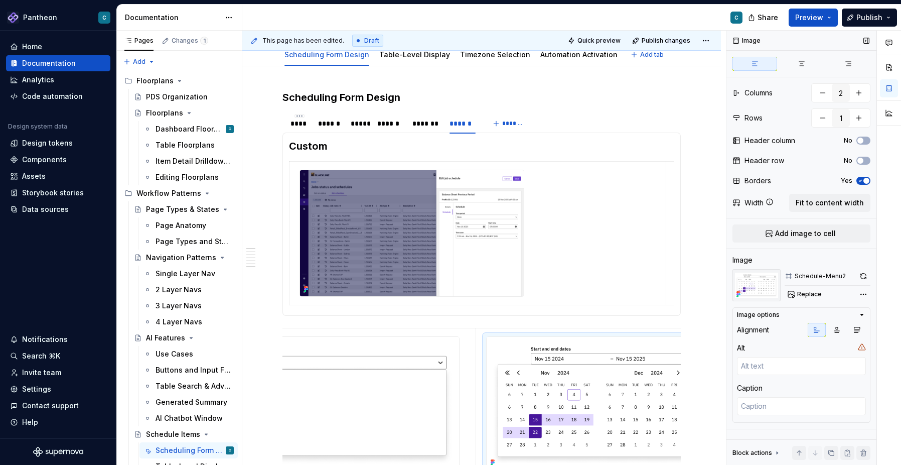
drag, startPoint x: 685, startPoint y: 381, endPoint x: 735, endPoint y: 387, distance: 51.0
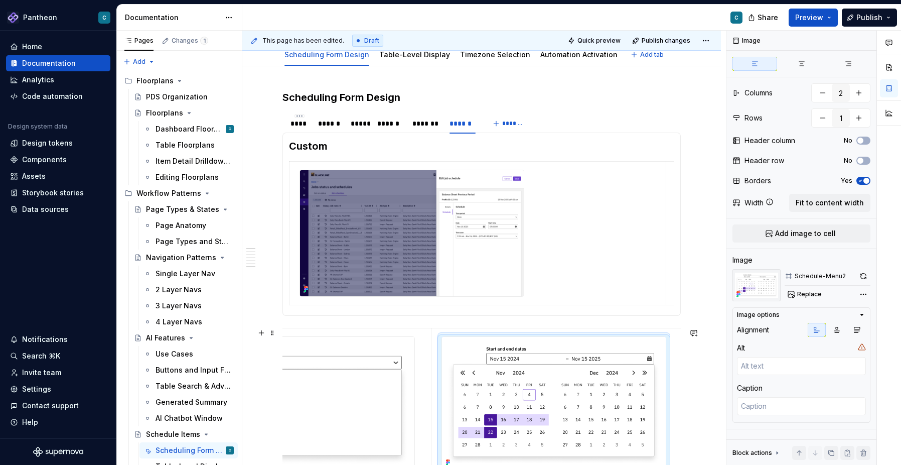
scroll to position [0, 109]
drag, startPoint x: 685, startPoint y: 408, endPoint x: 713, endPoint y: 415, distance: 29.3
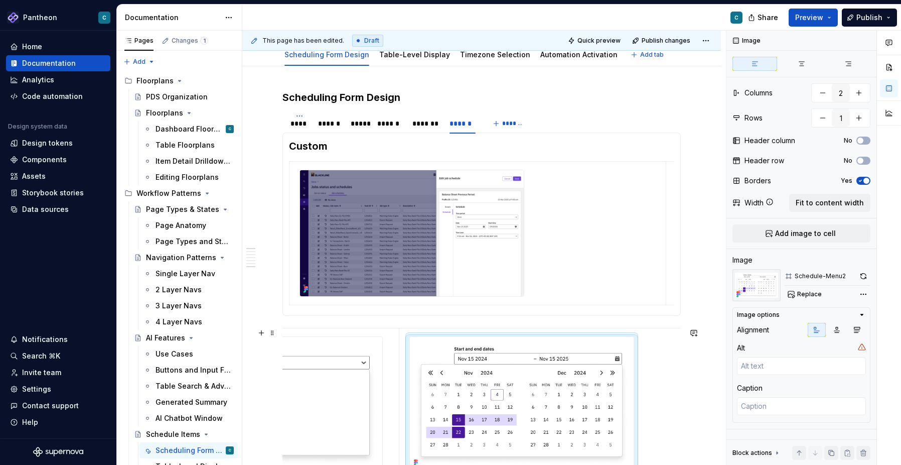
scroll to position [0, 137]
click at [839, 202] on span "Fit to content width" at bounding box center [830, 203] width 68 height 10
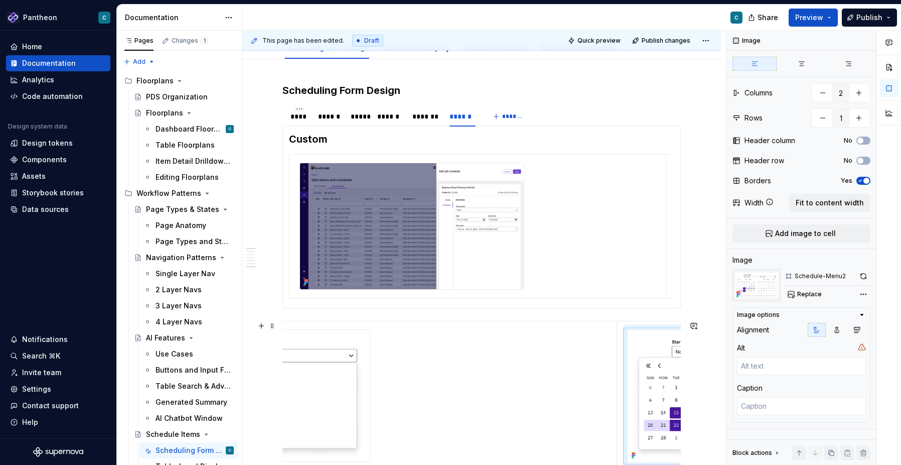
scroll to position [0, 149]
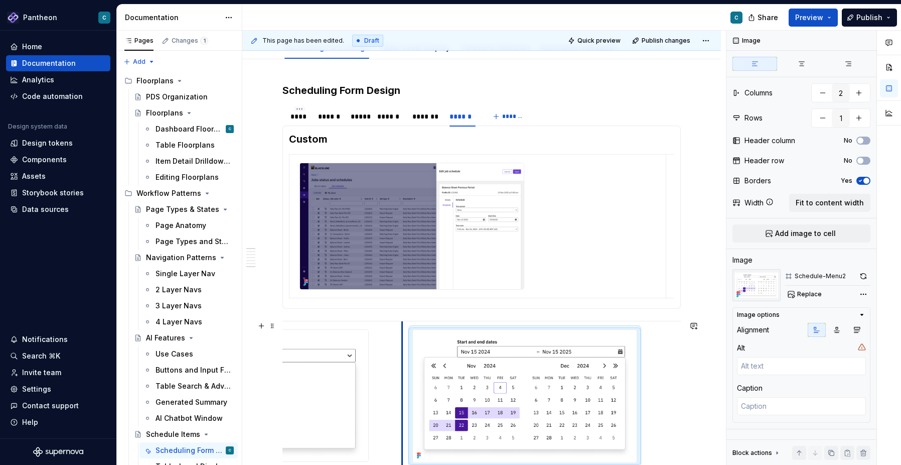
drag, startPoint x: 615, startPoint y: 389, endPoint x: 401, endPoint y: 393, distance: 213.2
click at [402, 393] on td at bounding box center [642, 396] width 481 height 150
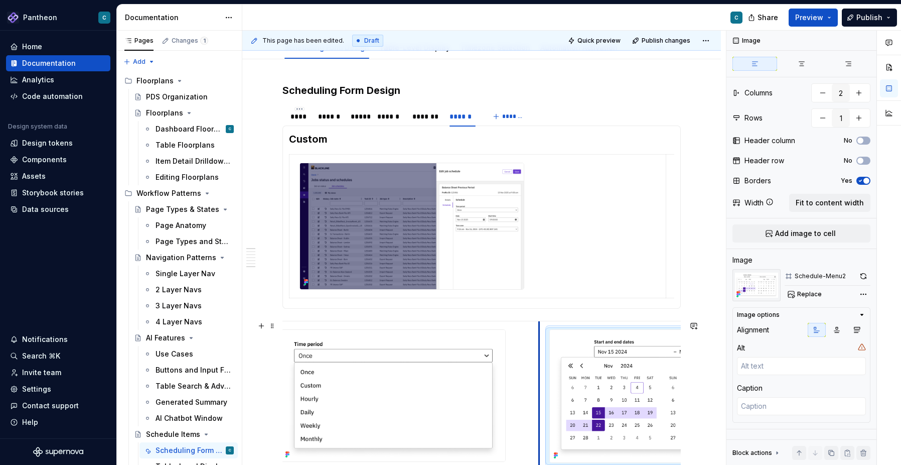
scroll to position [0, 0]
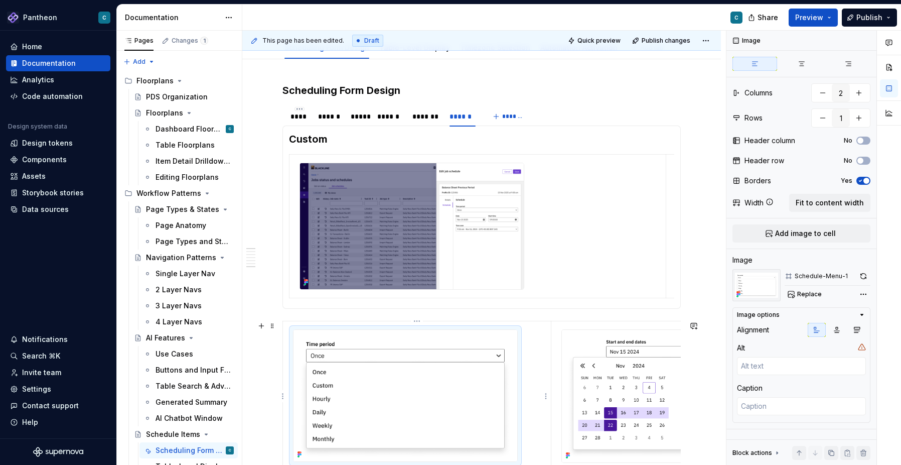
click at [431, 412] on img at bounding box center [405, 395] width 224 height 131
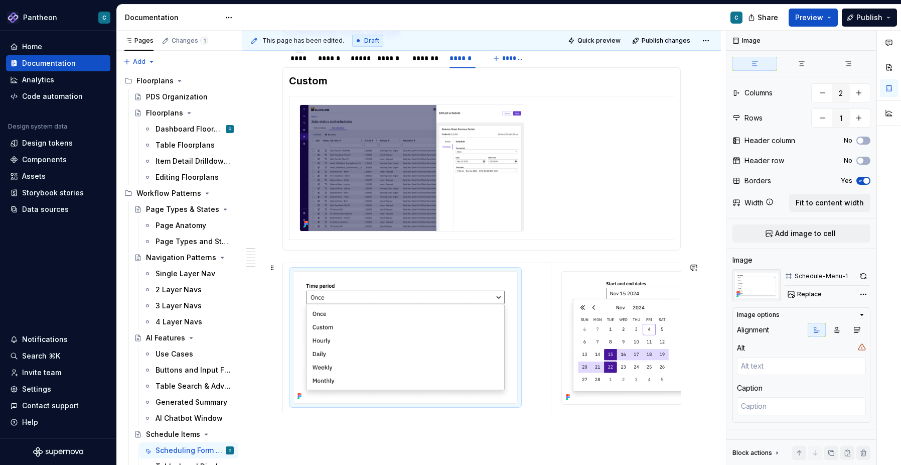
scroll to position [171, 0]
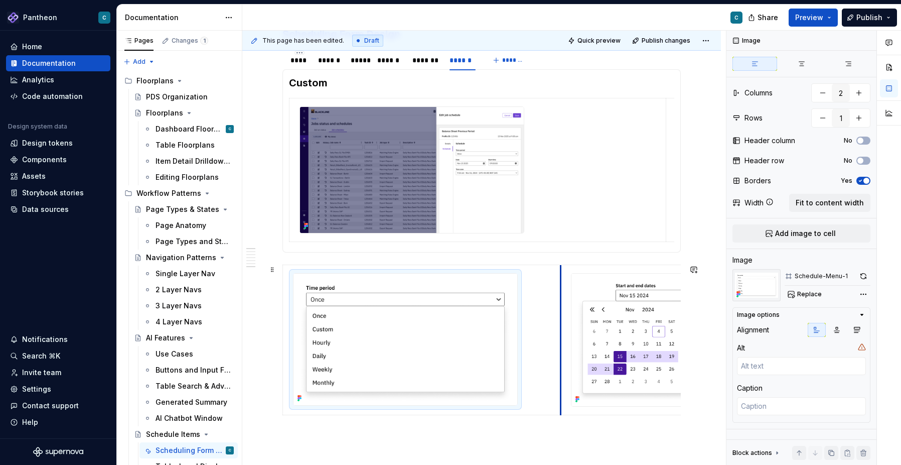
drag, startPoint x: 551, startPoint y: 402, endPoint x: 562, endPoint y: 404, distance: 10.6
click at [561, 404] on td at bounding box center [800, 339] width 481 height 150
click at [875, 17] on span "Publish" at bounding box center [869, 18] width 26 height 10
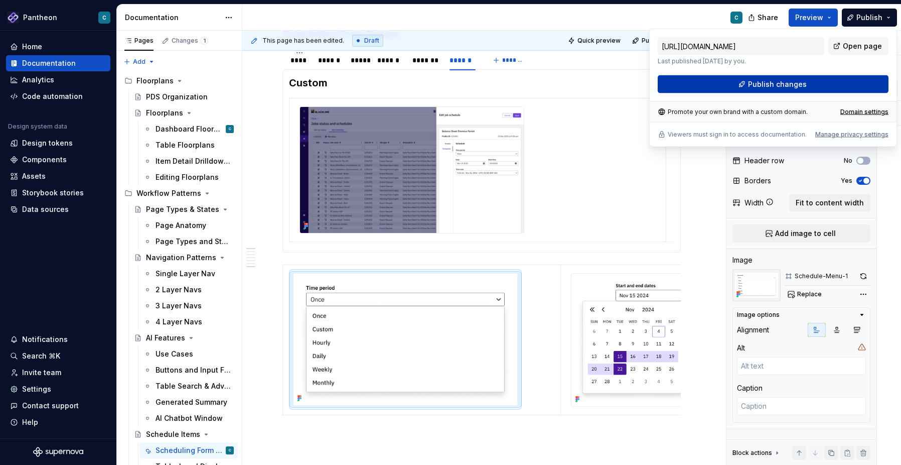
click at [786, 87] on span "Publish changes" at bounding box center [777, 84] width 59 height 10
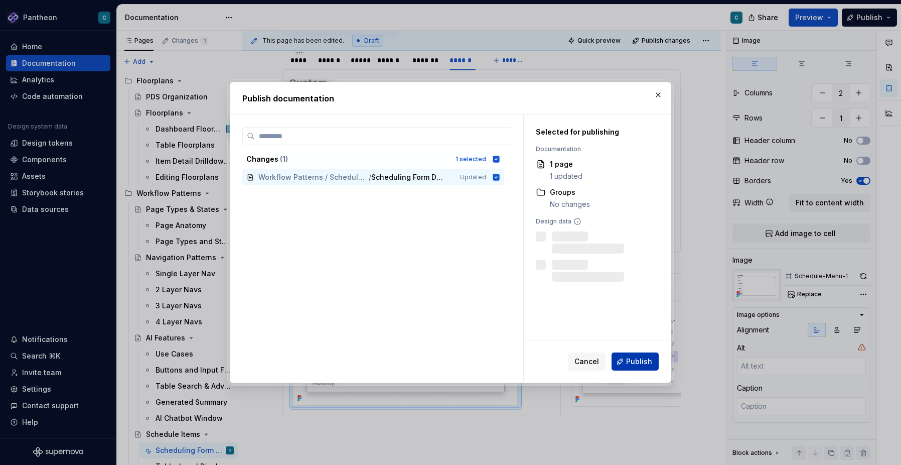
click at [631, 365] on span "Publish" at bounding box center [639, 361] width 26 height 10
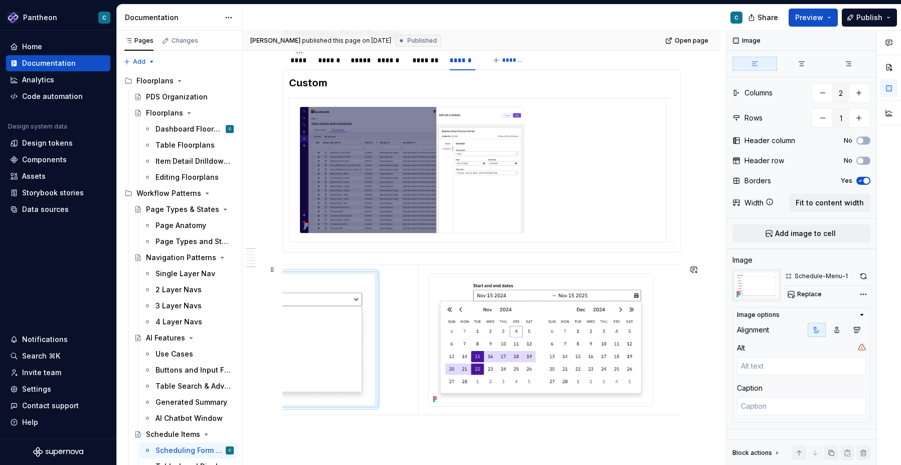
scroll to position [0, 143]
click at [652, 387] on div at bounding box center [539, 339] width 225 height 133
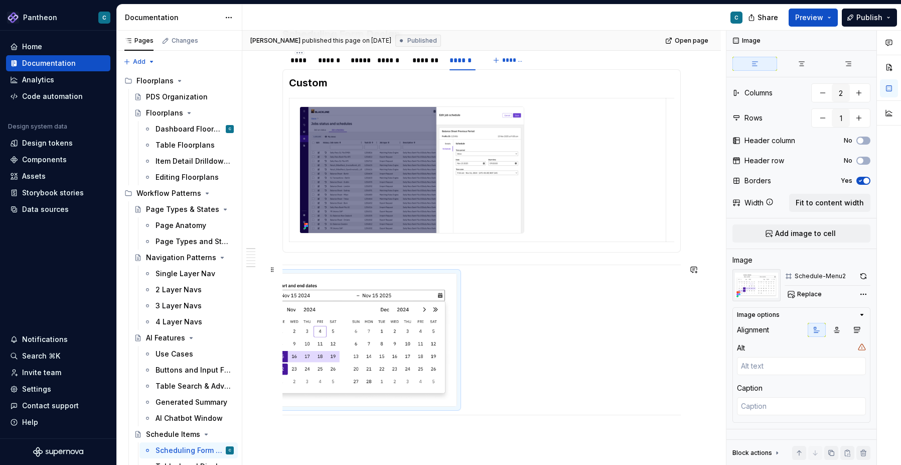
scroll to position [0, 356]
click at [687, 382] on div "Scheduling Form Design **** ****** ***** ****** ******* ****** ******* Once Hou…" at bounding box center [481, 286] width 479 height 567
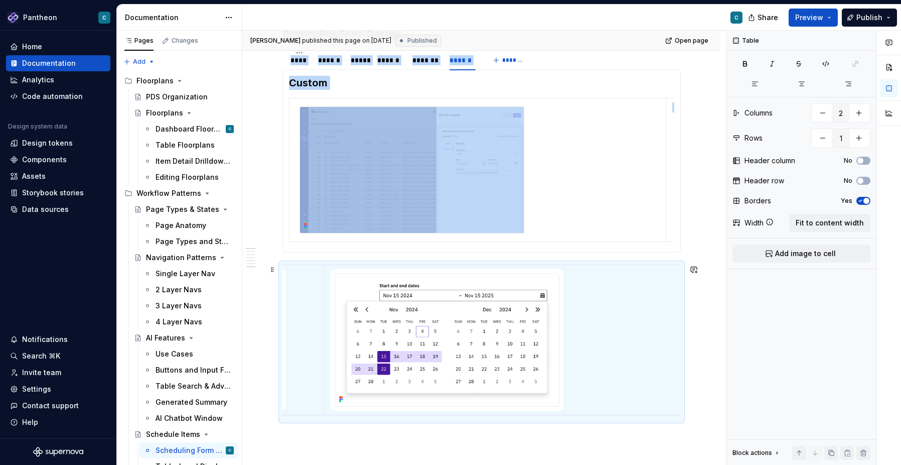
scroll to position [0, 213]
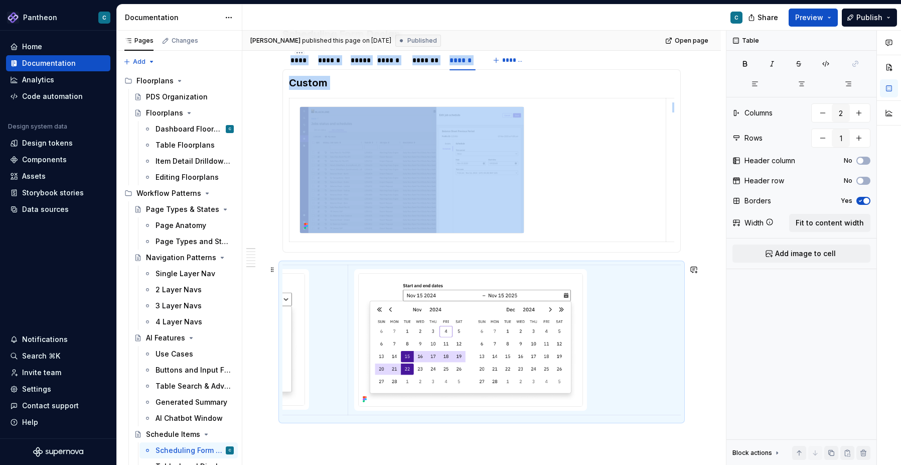
drag, startPoint x: 684, startPoint y: 383, endPoint x: 555, endPoint y: 375, distance: 129.6
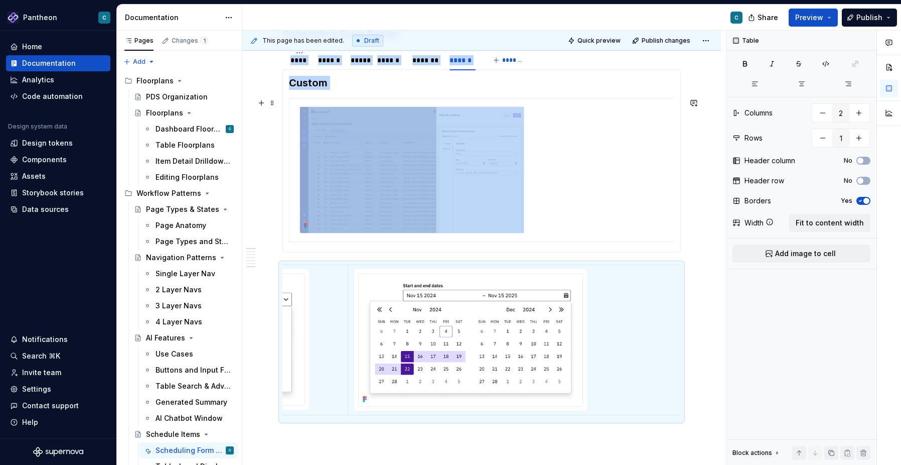
drag, startPoint x: 666, startPoint y: 230, endPoint x: 695, endPoint y: 234, distance: 29.9
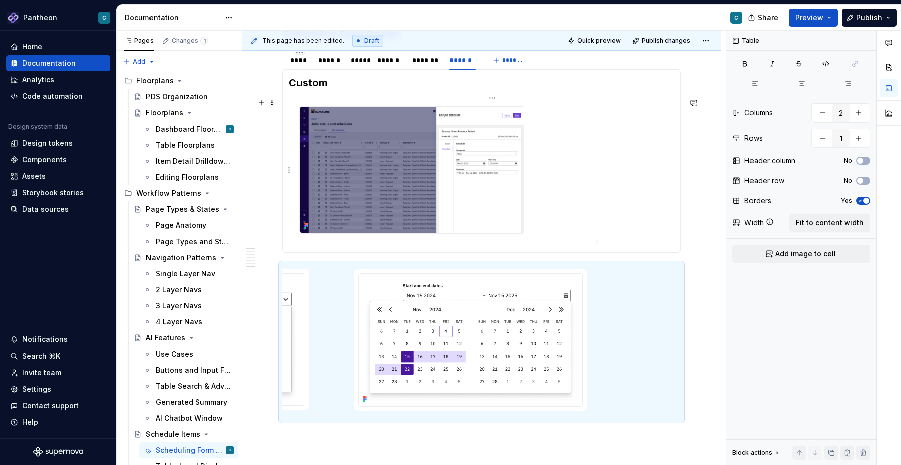
click at [479, 180] on img at bounding box center [412, 170] width 224 height 126
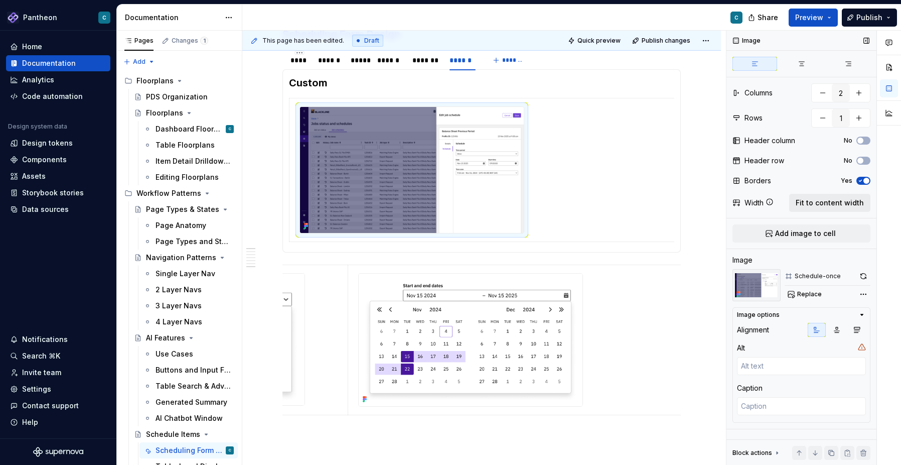
click at [840, 202] on span "Fit to content width" at bounding box center [830, 203] width 68 height 10
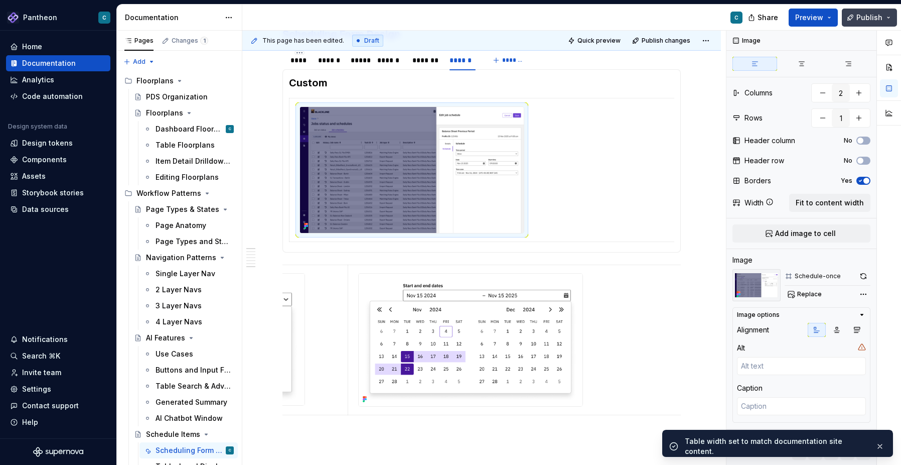
click at [866, 16] on span "Publish" at bounding box center [869, 18] width 26 height 10
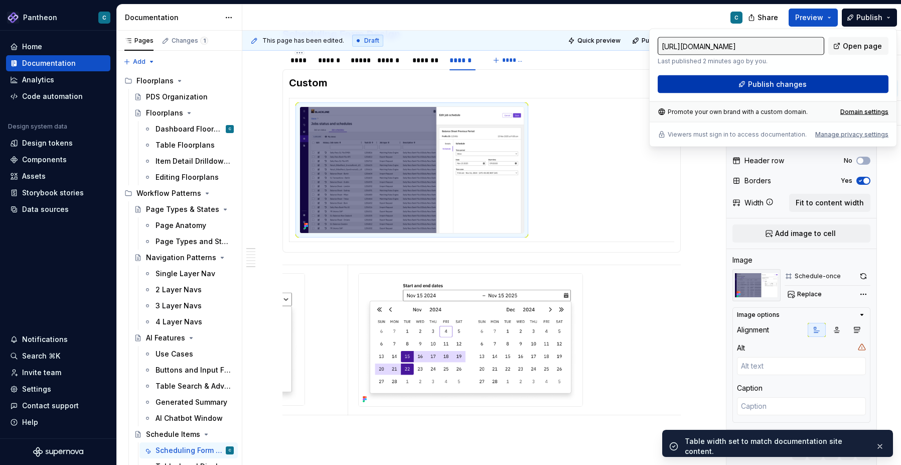
click at [767, 82] on span "Publish changes" at bounding box center [777, 84] width 59 height 10
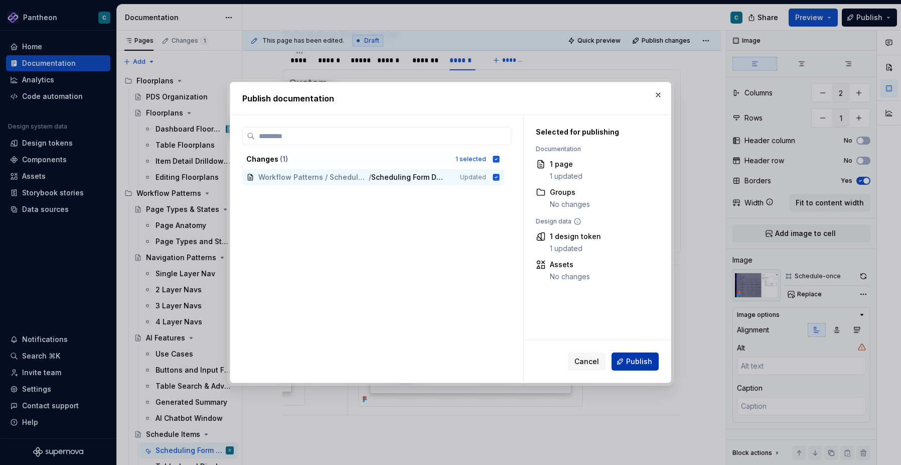
click at [630, 360] on span "Publish" at bounding box center [639, 361] width 26 height 10
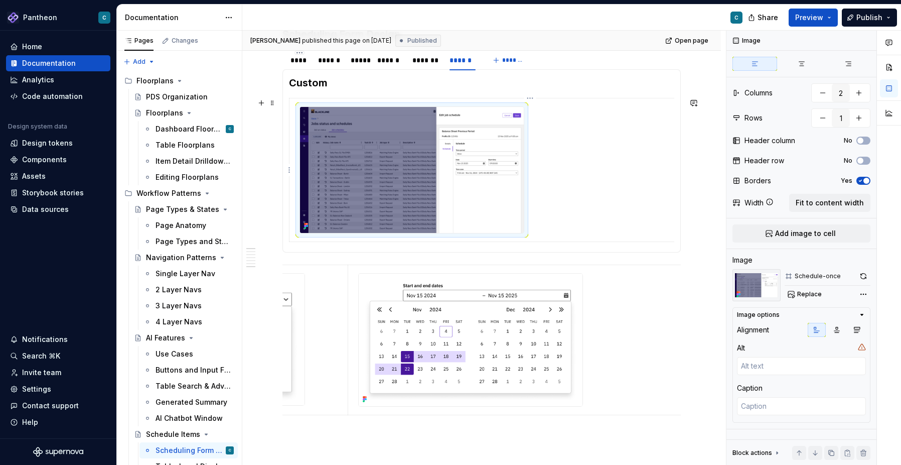
click at [482, 202] on img at bounding box center [412, 170] width 224 height 126
click at [841, 199] on span "Fit to content width" at bounding box center [830, 203] width 68 height 10
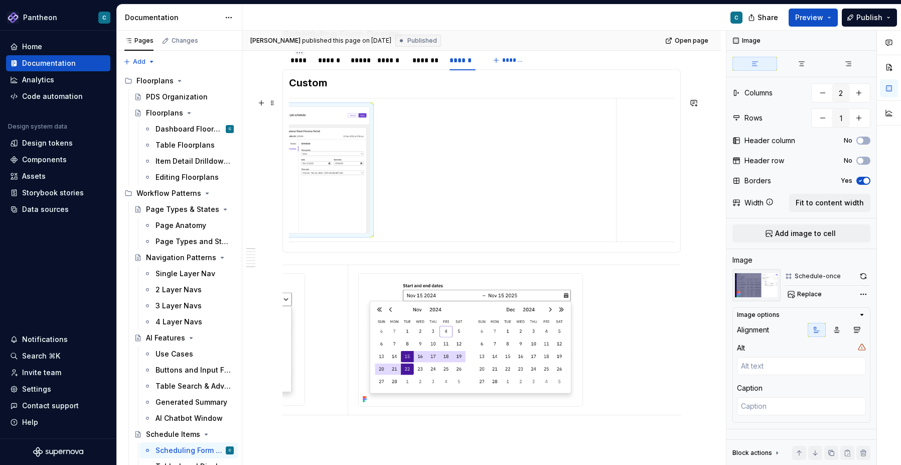
scroll to position [0, 155]
click at [572, 307] on img at bounding box center [471, 339] width 224 height 132
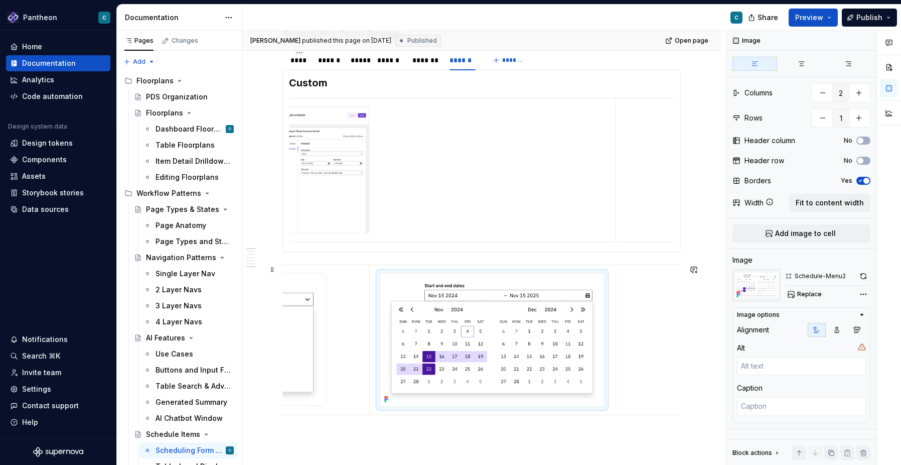
scroll to position [0, 191]
drag, startPoint x: 685, startPoint y: 326, endPoint x: 649, endPoint y: 325, distance: 36.1
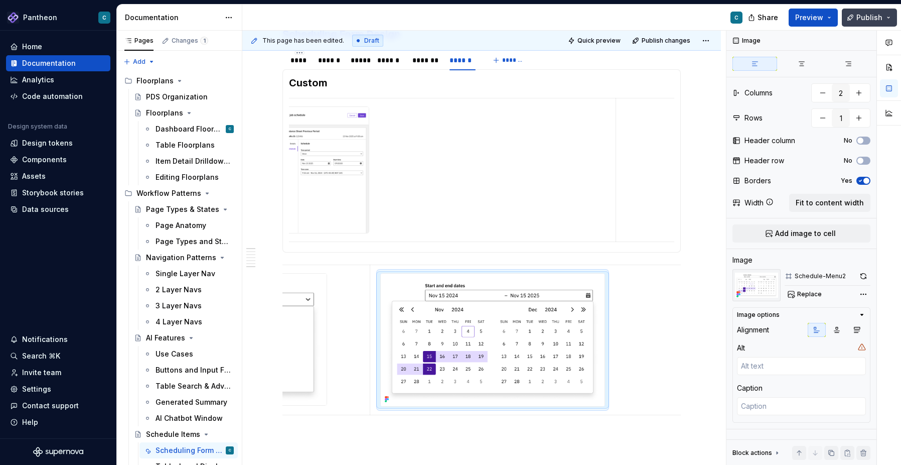
click at [875, 20] on span "Publish" at bounding box center [869, 18] width 26 height 10
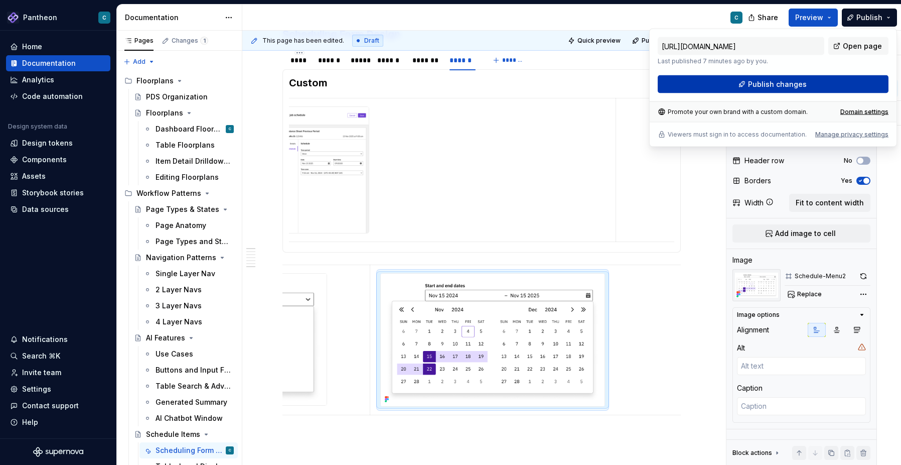
click at [805, 85] on button "Publish changes" at bounding box center [773, 84] width 231 height 18
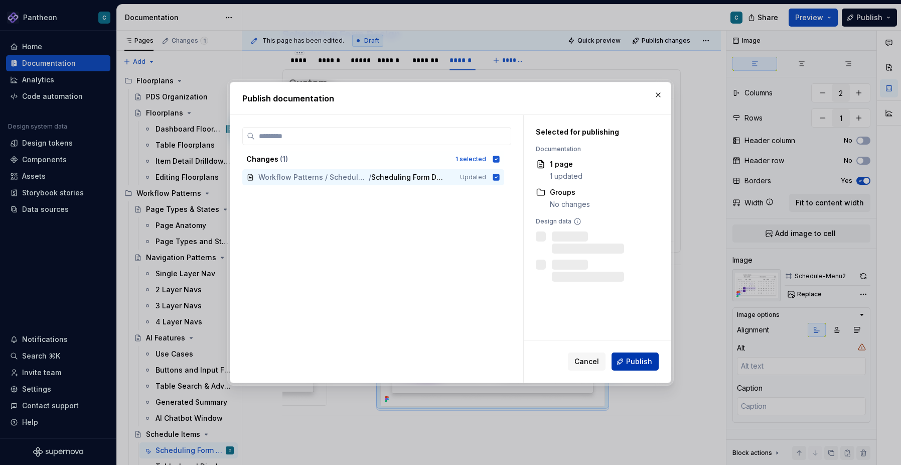
click at [630, 362] on span "Publish" at bounding box center [639, 361] width 26 height 10
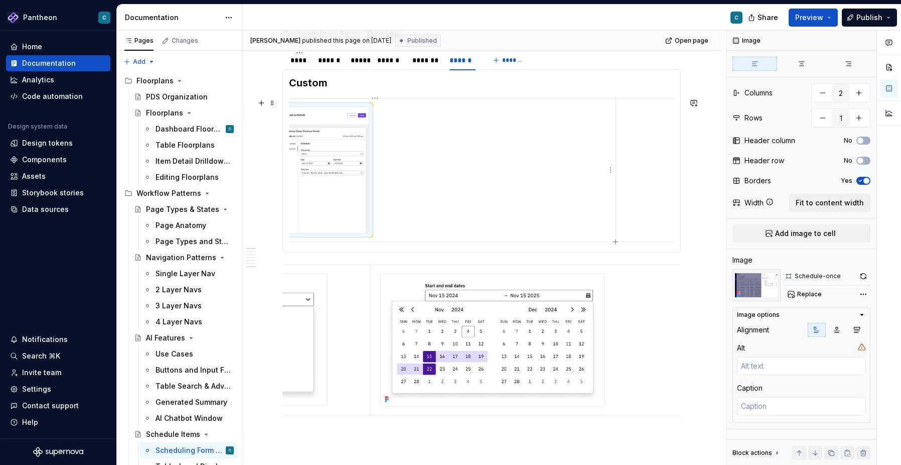
click at [360, 180] on img at bounding box center [257, 170] width 224 height 126
click at [829, 206] on span "Fit to content width" at bounding box center [830, 203] width 68 height 10
click at [870, 20] on span "Publish" at bounding box center [869, 18] width 26 height 10
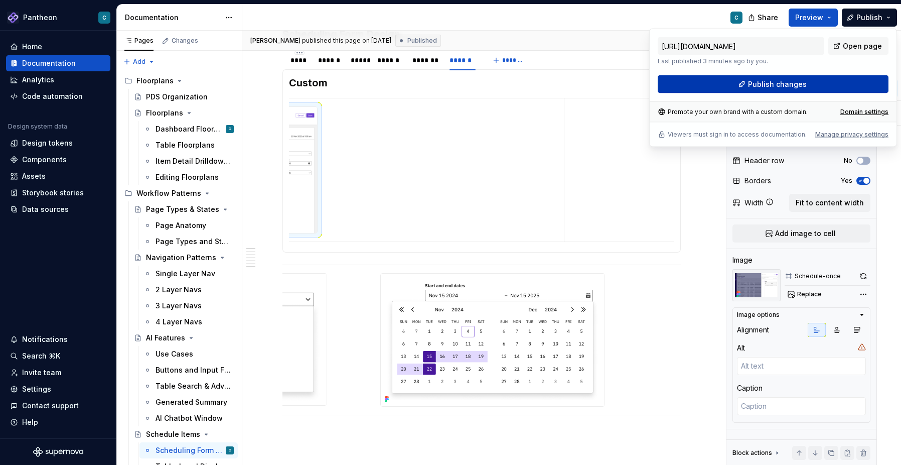
click at [793, 87] on span "Publish changes" at bounding box center [777, 84] width 59 height 10
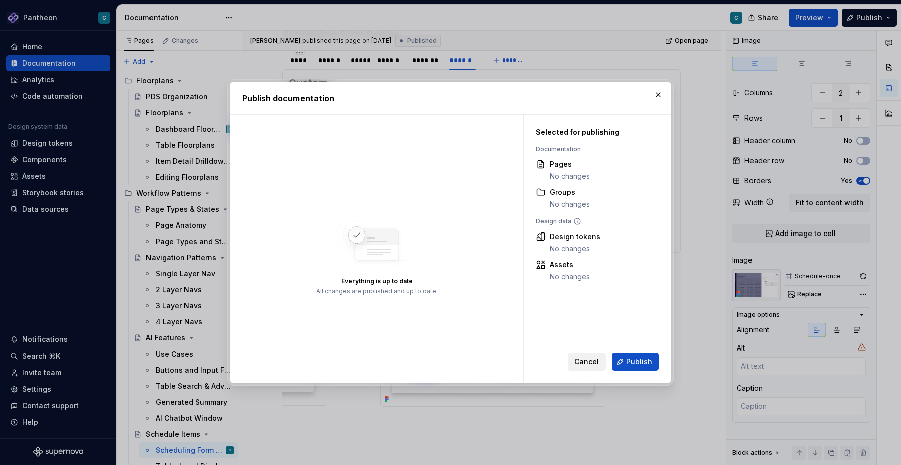
click at [593, 360] on span "Cancel" at bounding box center [586, 361] width 25 height 10
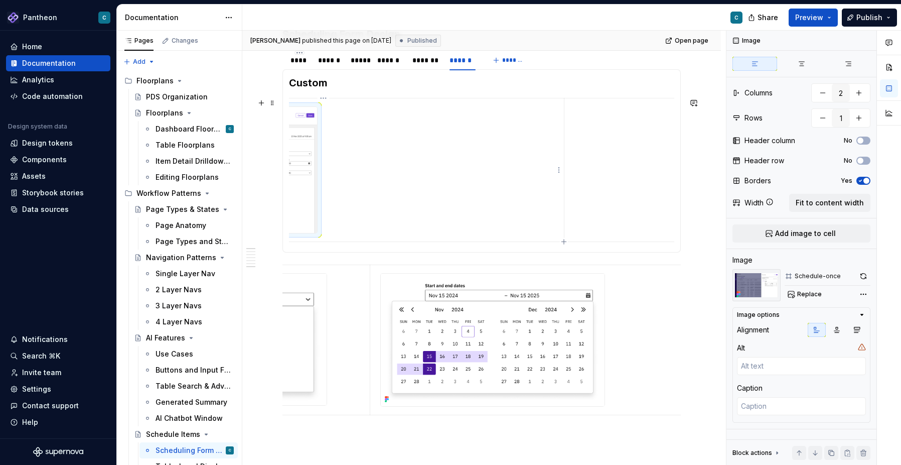
click at [307, 182] on img at bounding box center [205, 170] width 224 height 126
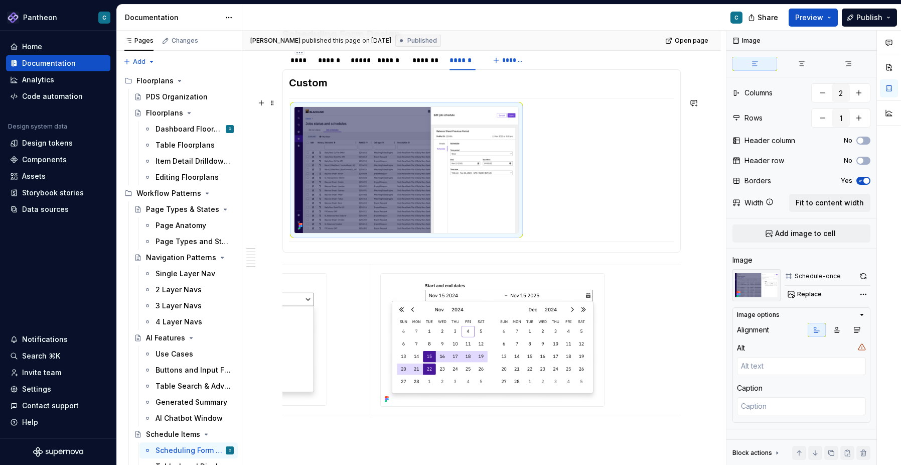
scroll to position [0, 0]
click at [340, 184] on img at bounding box center [412, 170] width 224 height 126
click at [444, 143] on img at bounding box center [412, 170] width 224 height 126
click at [507, 208] on img at bounding box center [412, 170] width 224 height 126
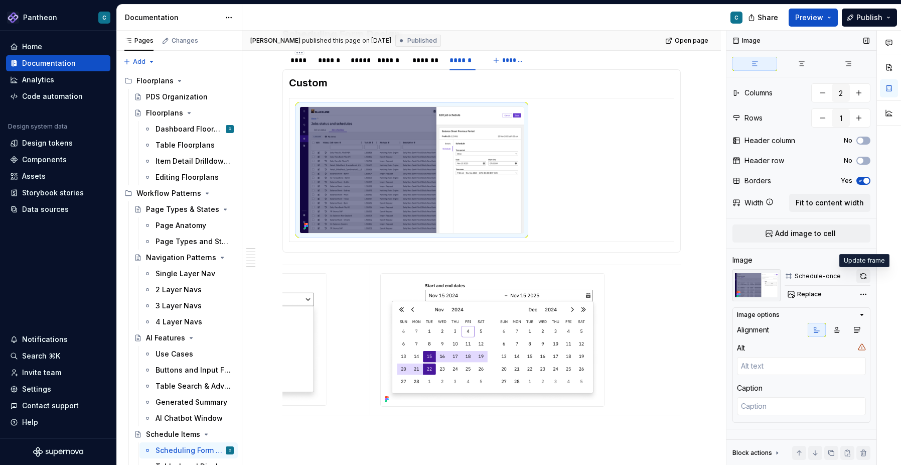
click at [862, 276] on button "button" at bounding box center [863, 276] width 14 height 14
type textarea "*"
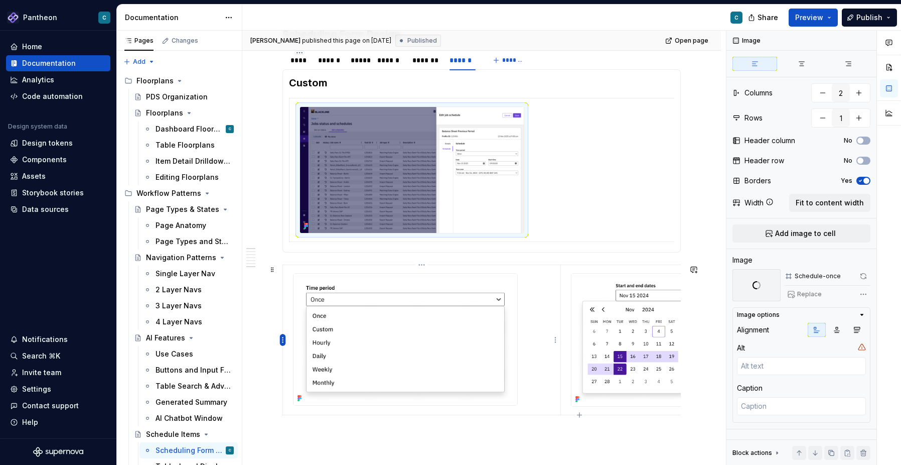
click at [283, 344] on html "Pantheon C Home Documentation Analytics Code automation Design system data Desi…" at bounding box center [450, 232] width 901 height 465
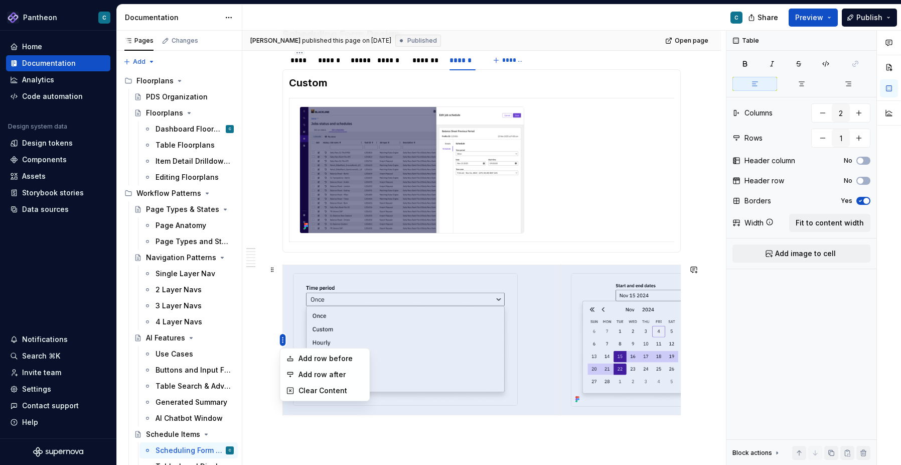
scroll to position [0, 118]
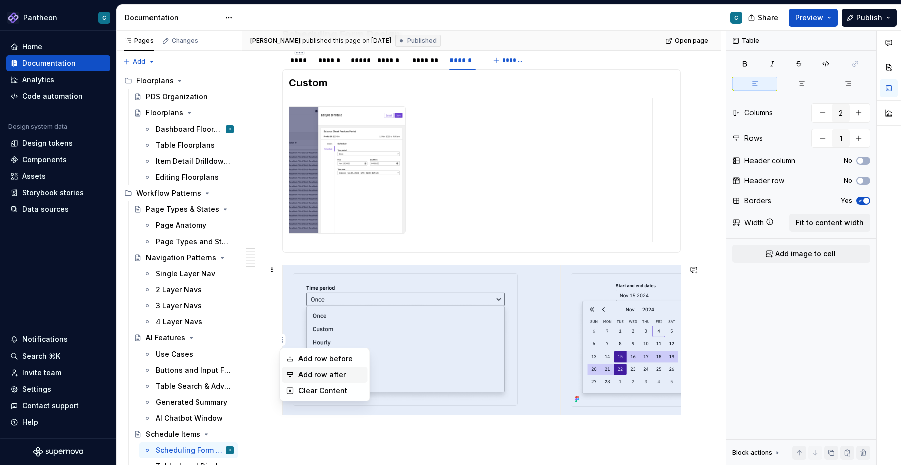
click at [297, 370] on div "Add row after" at bounding box center [324, 374] width 85 height 16
type input "2"
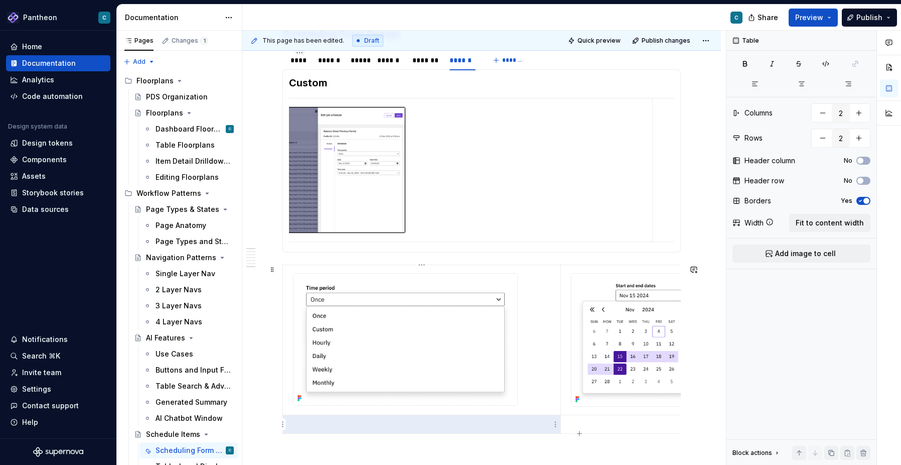
click at [326, 426] on p at bounding box center [421, 424] width 265 height 10
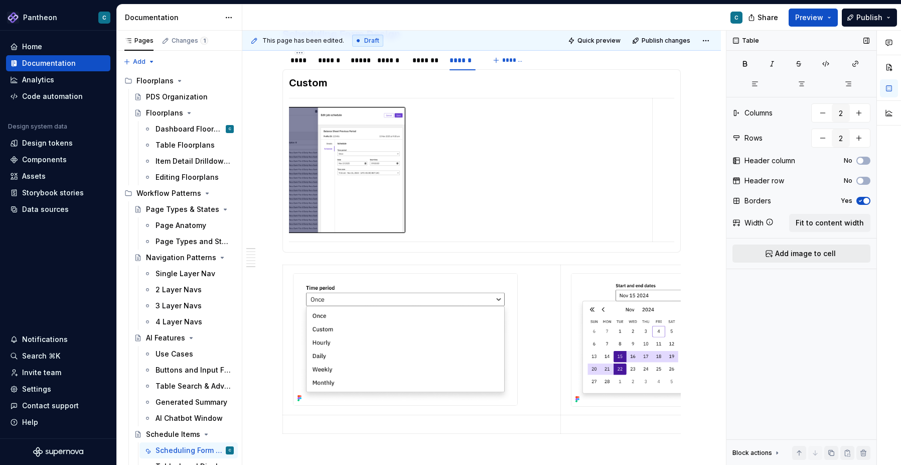
click at [812, 251] on span "Add image to cell" at bounding box center [805, 253] width 61 height 10
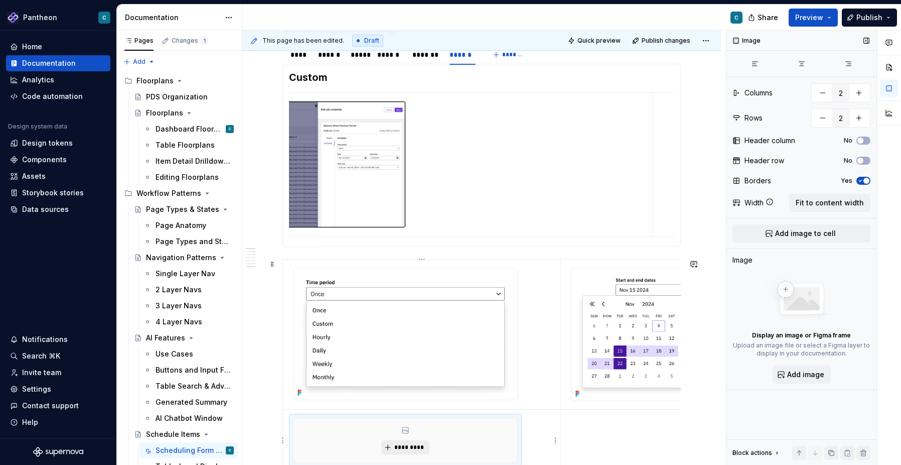
click at [418, 445] on span "*********" at bounding box center [409, 447] width 31 height 8
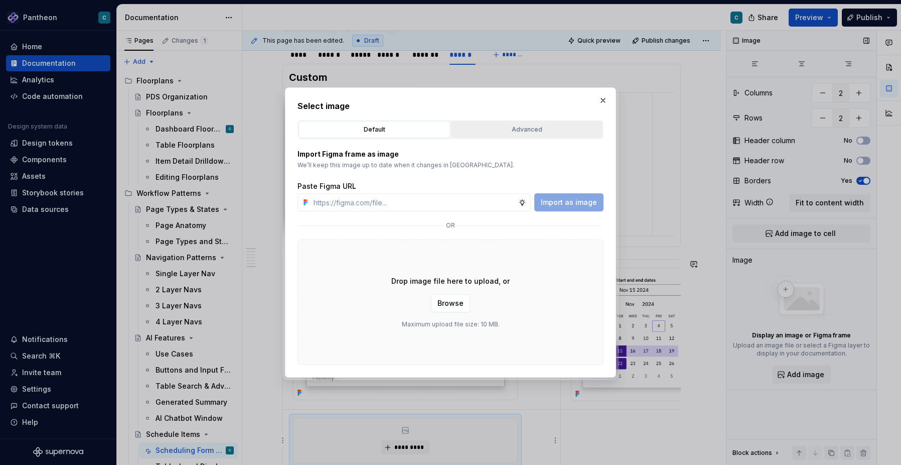
click at [545, 123] on button "Advanced" at bounding box center [526, 129] width 151 height 17
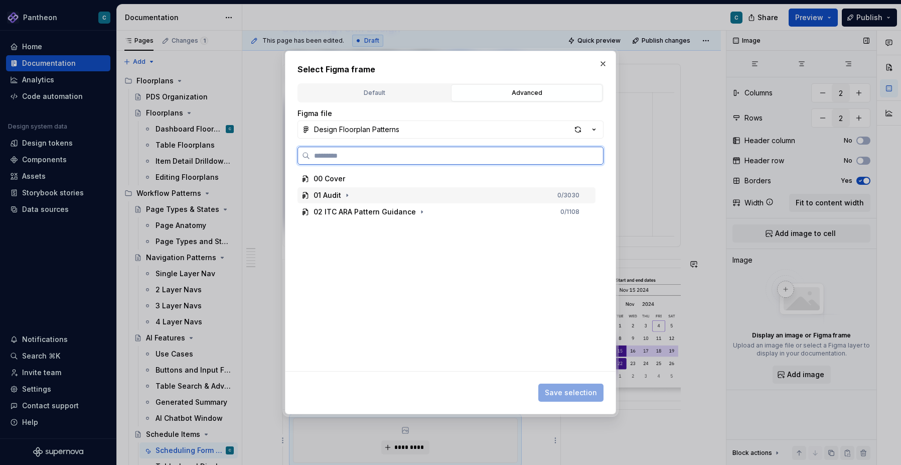
click at [384, 190] on div "01 Audit 0 / 3030" at bounding box center [446, 195] width 298 height 16
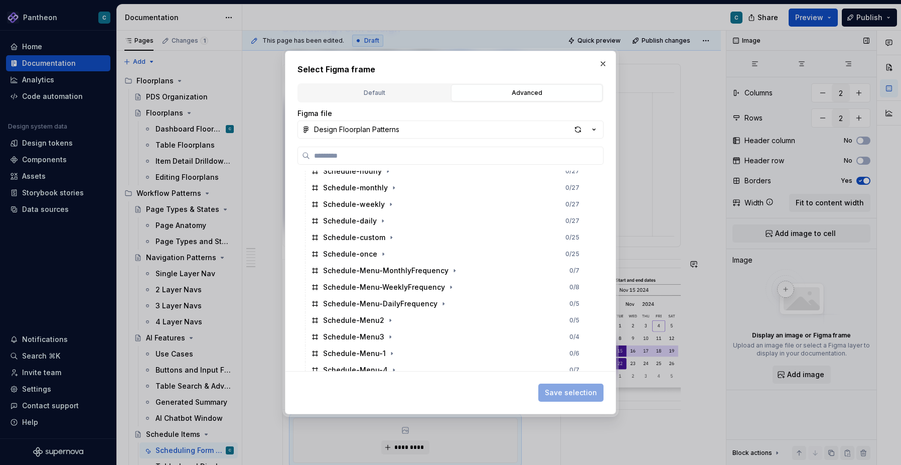
scroll to position [2995, 0]
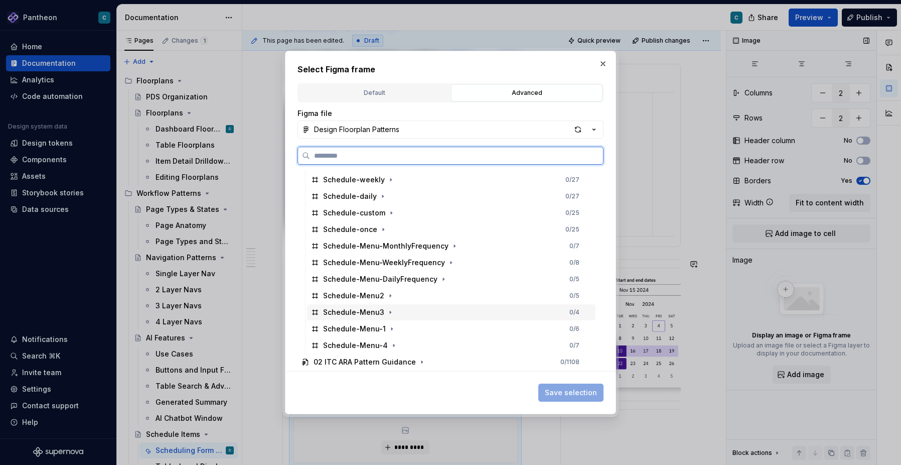
click at [373, 314] on div "Schedule-Menu3" at bounding box center [353, 312] width 61 height 10
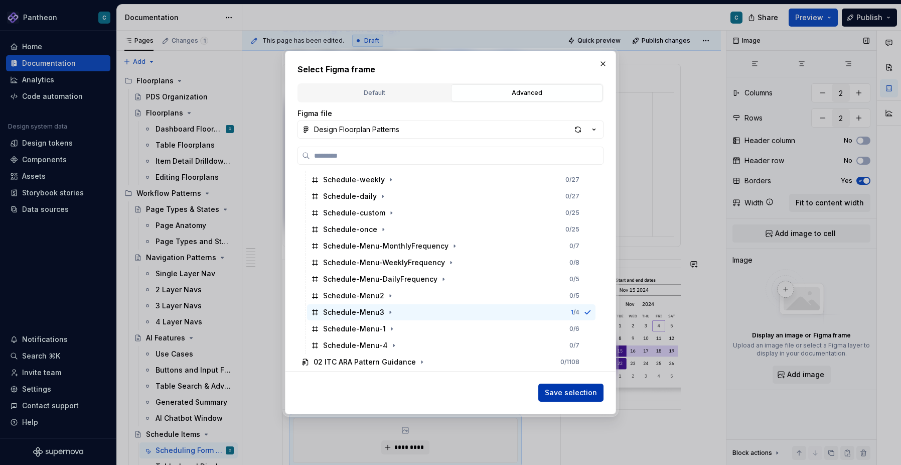
click at [579, 389] on span "Save selection" at bounding box center [571, 392] width 52 height 10
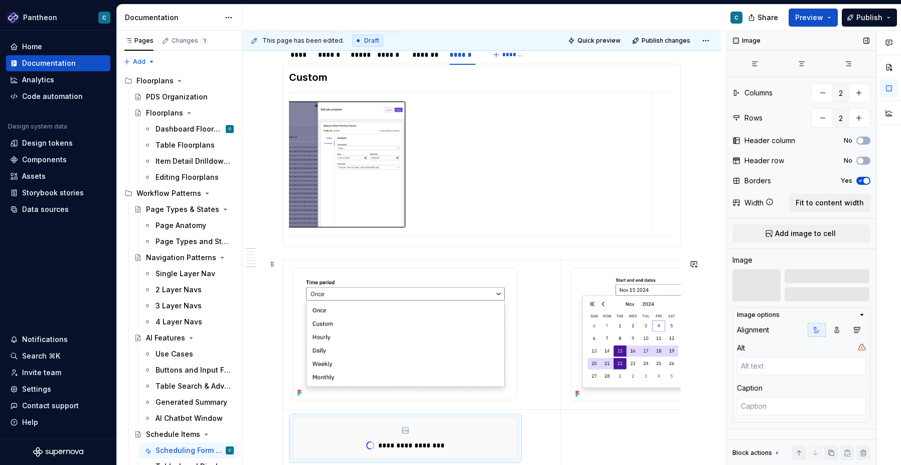
click at [607, 435] on td at bounding box center [718, 438] width 316 height 58
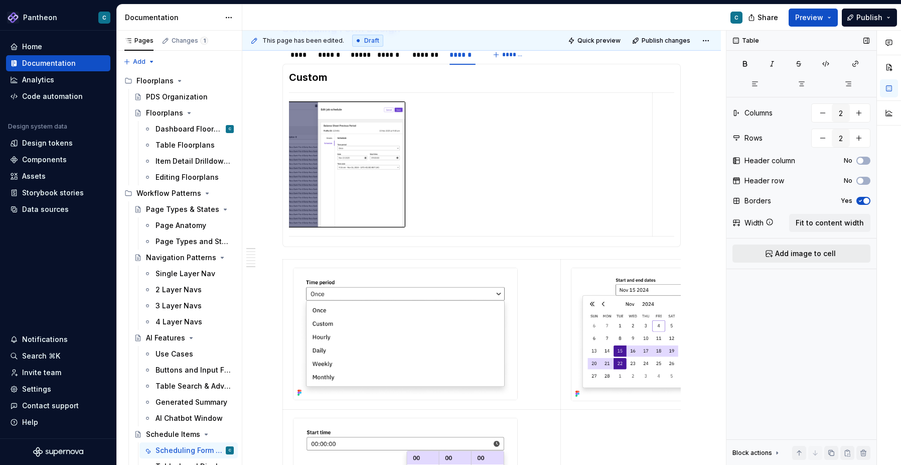
click at [800, 255] on span "Add image to cell" at bounding box center [805, 253] width 61 height 10
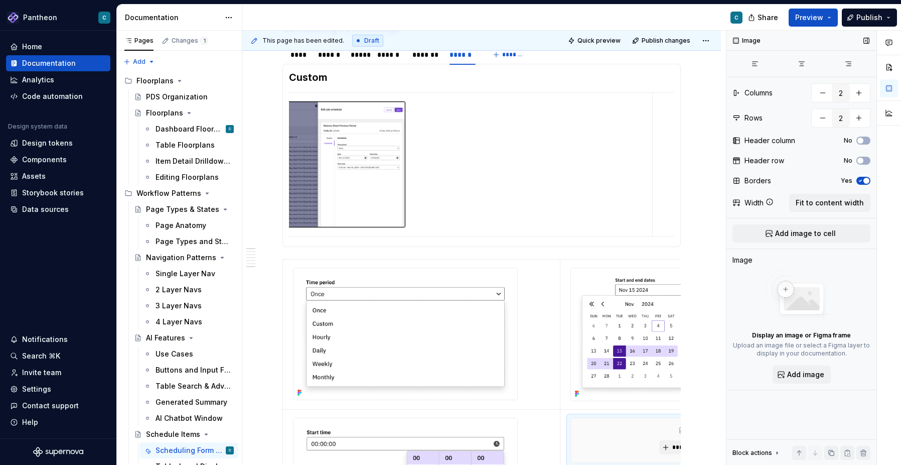
scroll to position [0, 112]
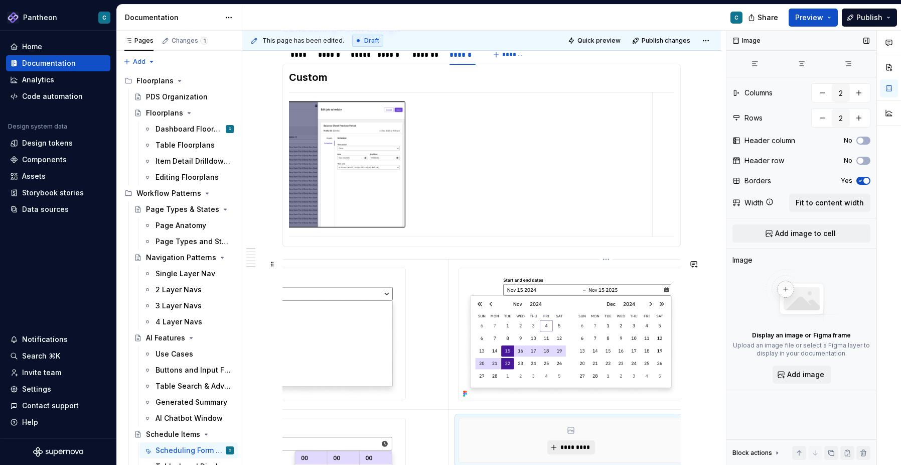
click at [577, 450] on span "*********" at bounding box center [575, 447] width 31 height 8
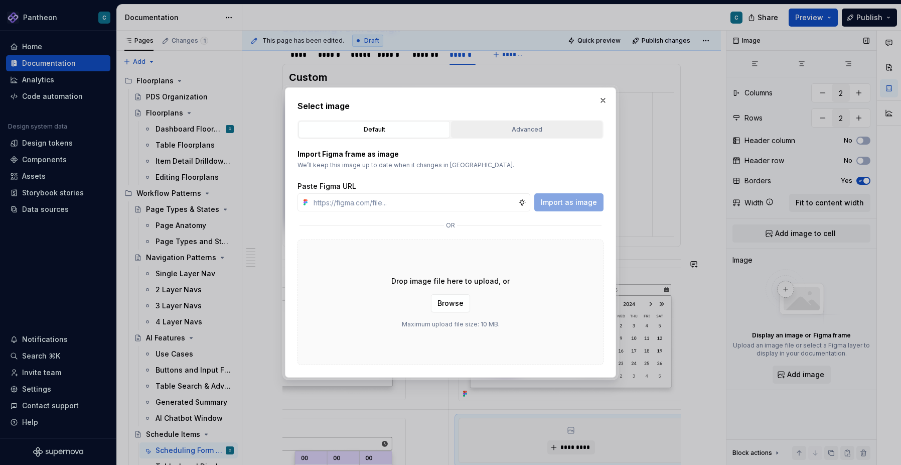
click at [516, 131] on div "Advanced" at bounding box center [526, 129] width 144 height 10
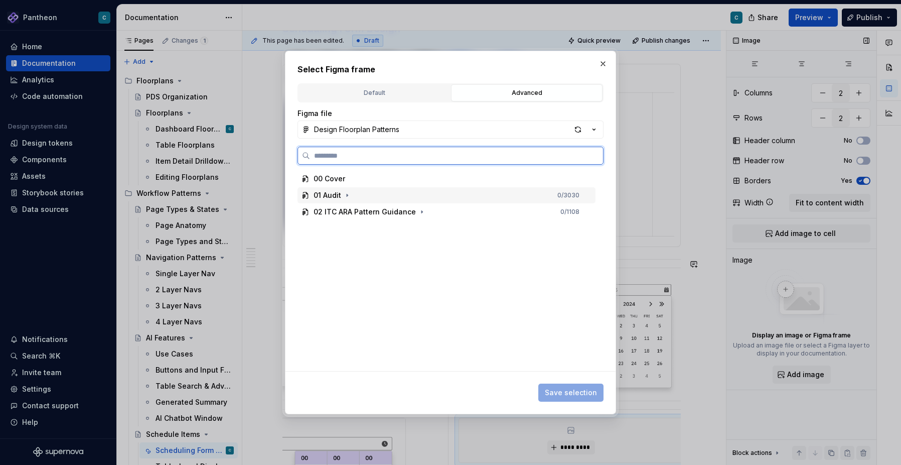
click at [361, 194] on div "01 Audit 0 / 3030" at bounding box center [446, 195] width 298 height 16
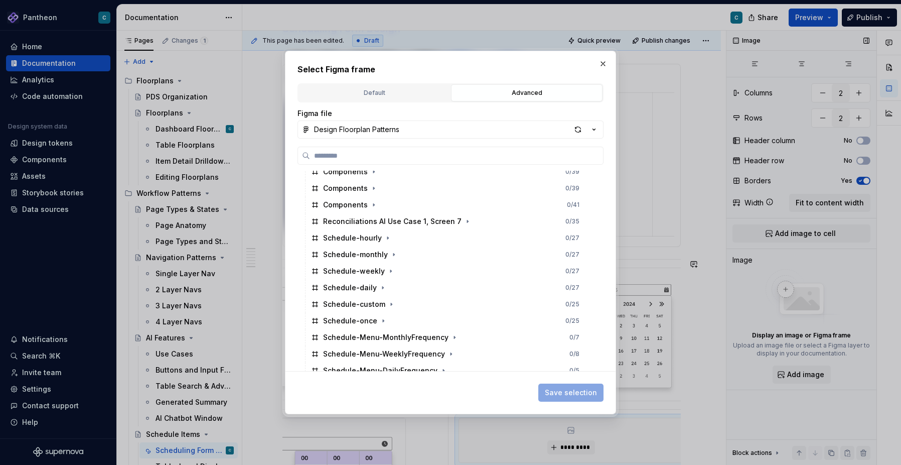
scroll to position [2995, 0]
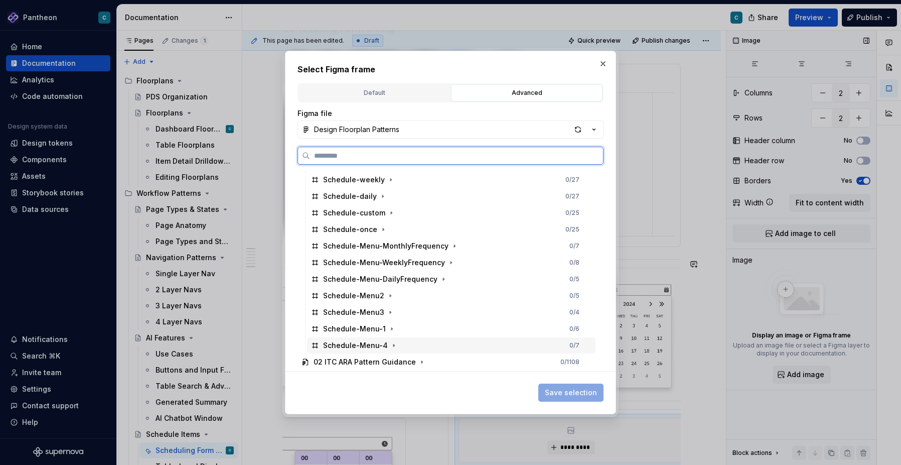
click at [379, 338] on div "Schedule-Menu-4 0 / 7" at bounding box center [451, 345] width 288 height 16
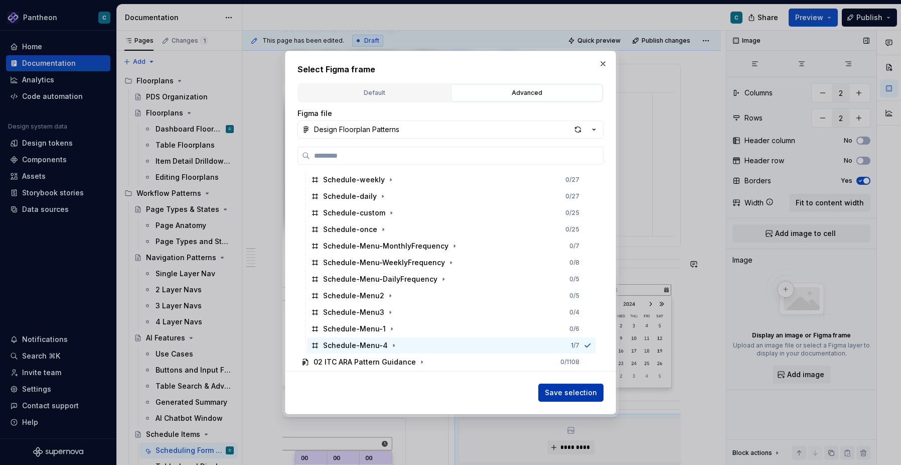
click at [571, 391] on span "Save selection" at bounding box center [571, 392] width 52 height 10
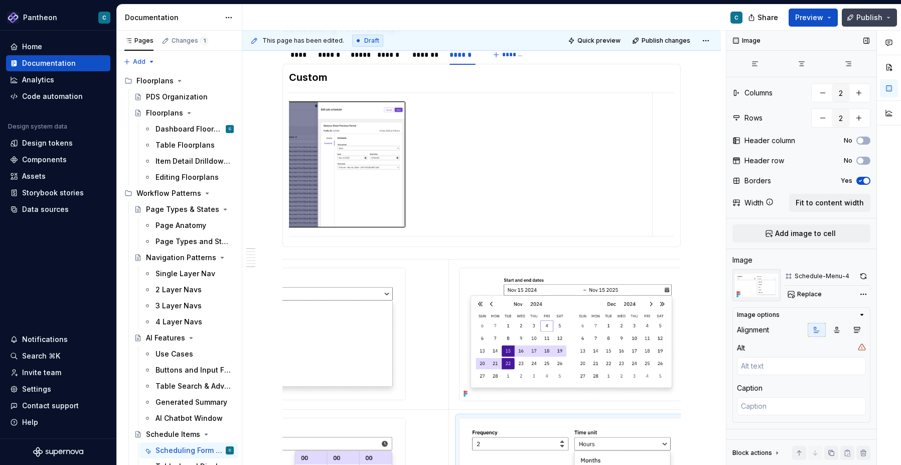
click at [864, 19] on span "Publish" at bounding box center [869, 18] width 26 height 10
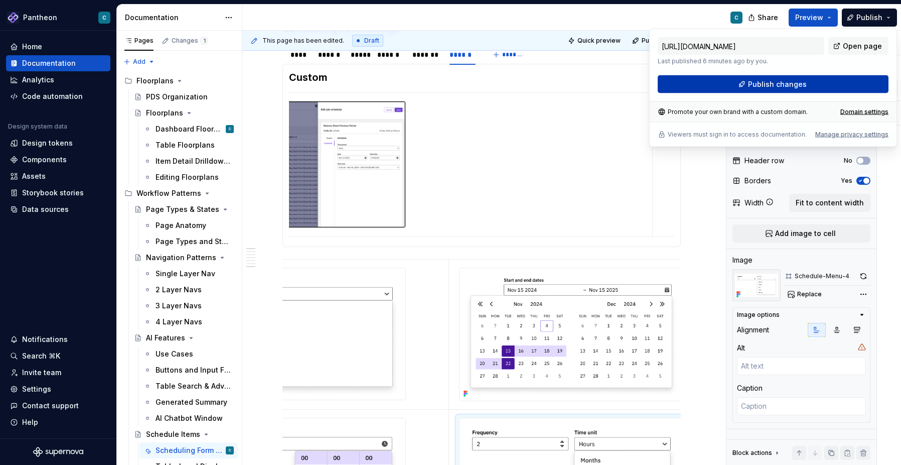
click at [818, 84] on button "Publish changes" at bounding box center [773, 84] width 231 height 18
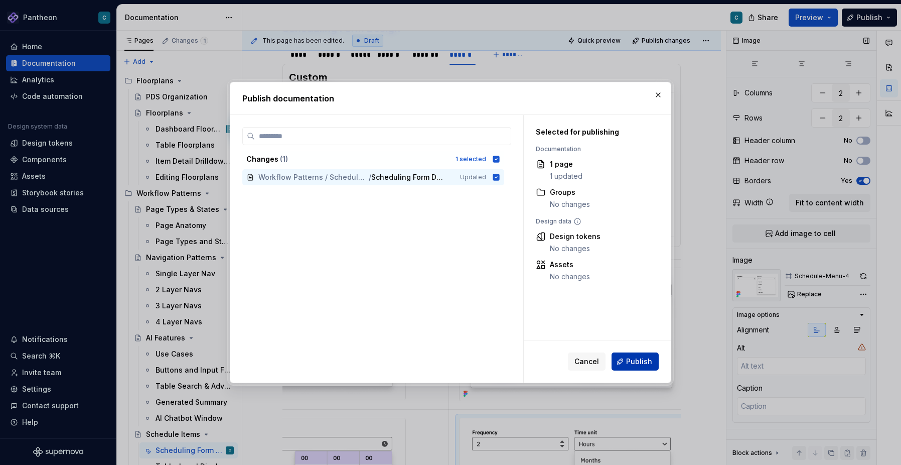
click at [626, 362] on button "Publish" at bounding box center [634, 361] width 47 height 18
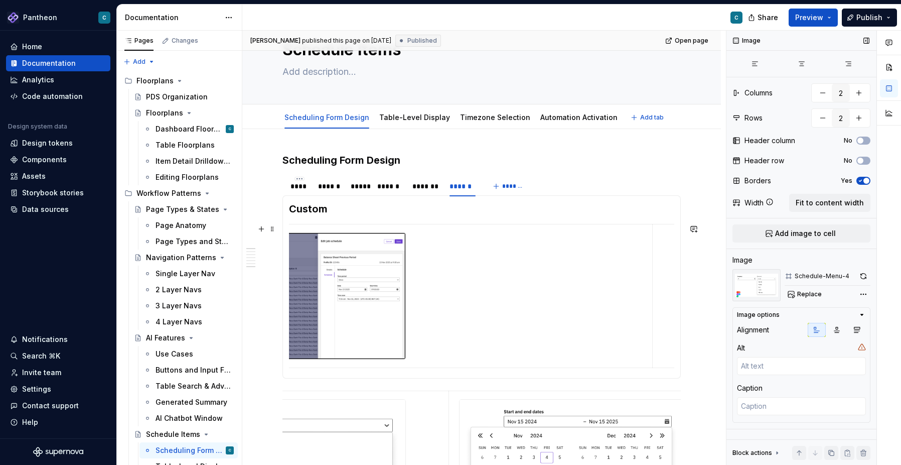
scroll to position [44, 0]
click at [858, 20] on span "Publish" at bounding box center [869, 18] width 26 height 10
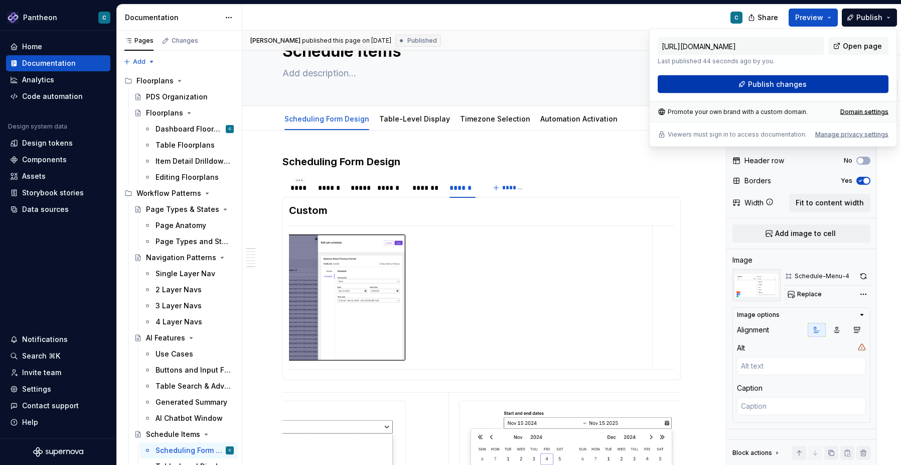
click at [806, 79] on button "Publish changes" at bounding box center [773, 84] width 231 height 18
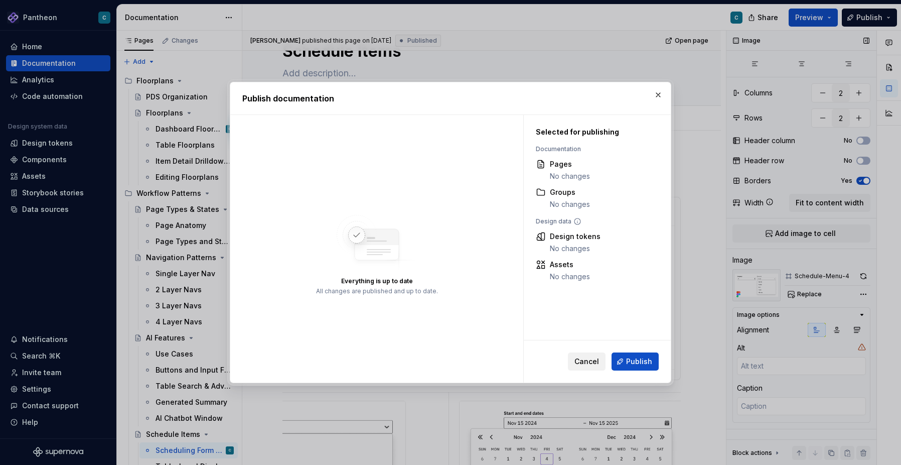
click at [597, 362] on span "Cancel" at bounding box center [586, 361] width 25 height 10
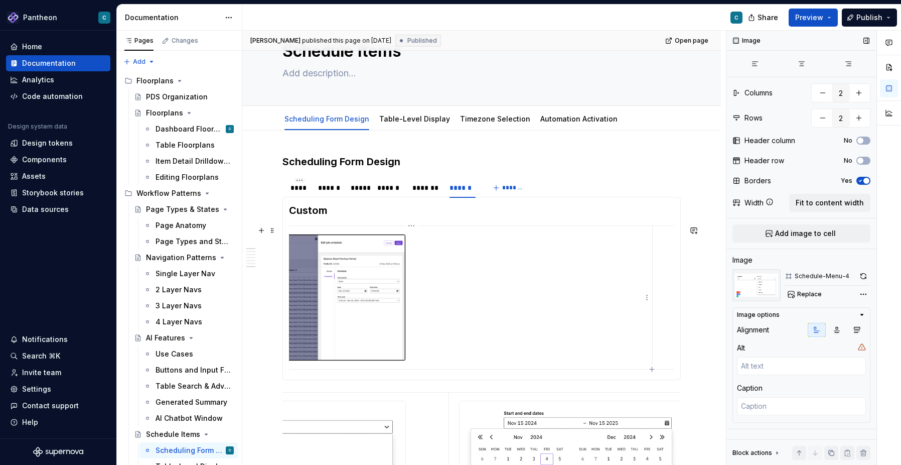
type textarea "*"
type input "1"
click at [376, 313] on img at bounding box center [294, 297] width 224 height 126
click at [868, 275] on button "button" at bounding box center [863, 276] width 14 height 14
click at [867, 17] on span "Publish" at bounding box center [869, 18] width 26 height 10
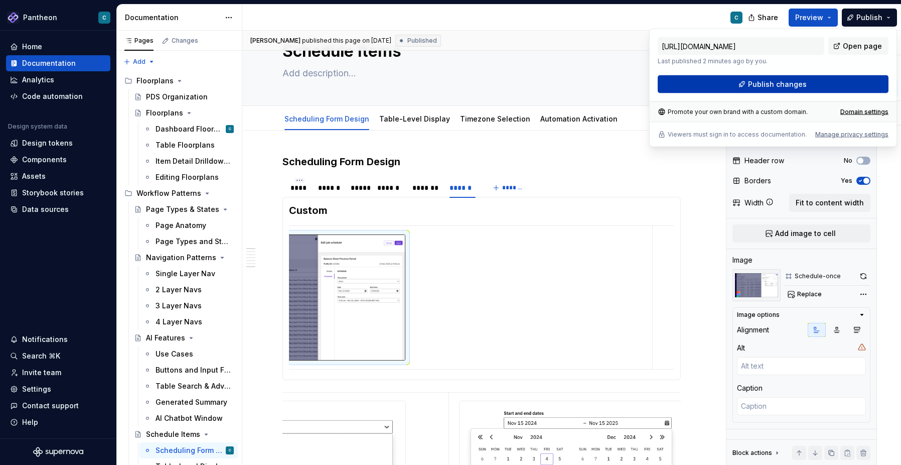
click at [798, 84] on span "Publish changes" at bounding box center [777, 84] width 59 height 10
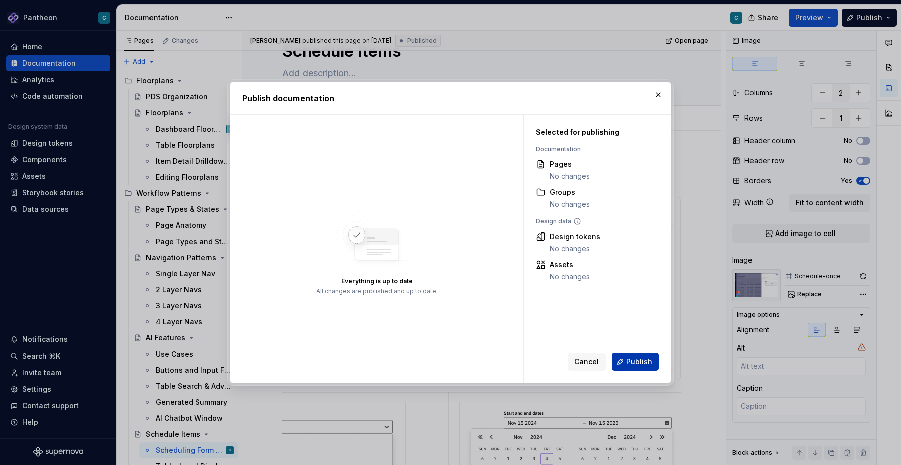
click at [651, 360] on span "Publish" at bounding box center [639, 361] width 26 height 10
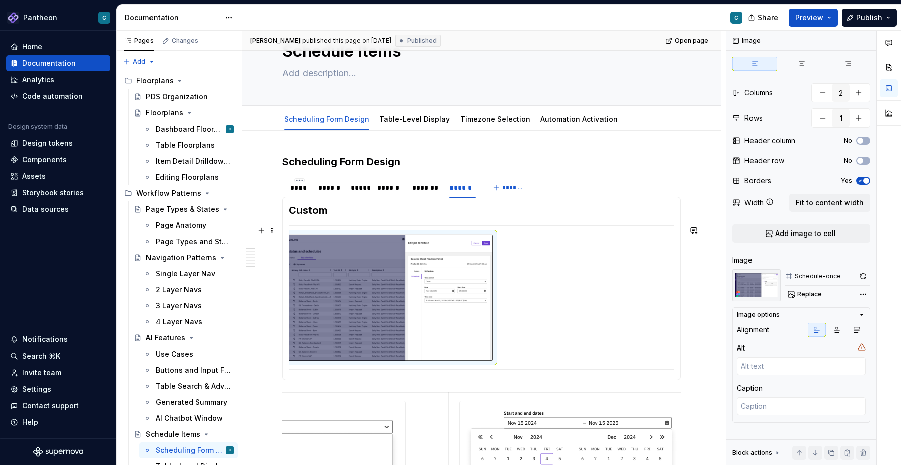
scroll to position [0, 0]
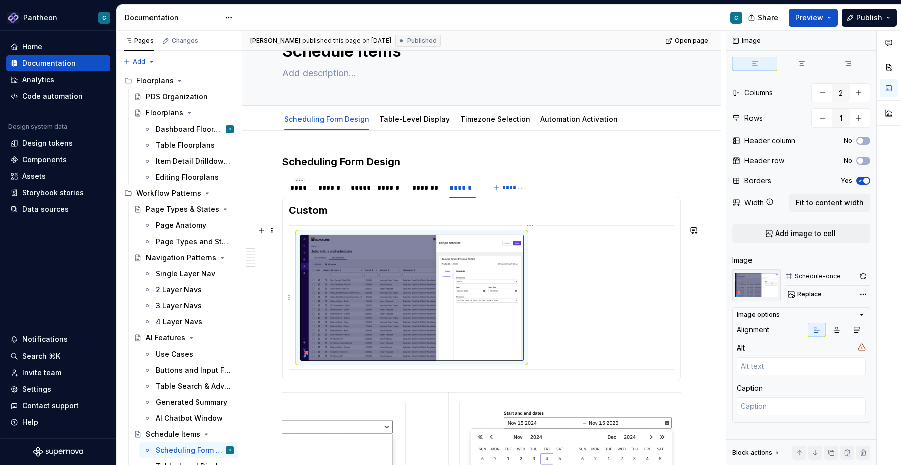
click at [477, 292] on img at bounding box center [412, 297] width 224 height 126
click at [812, 202] on span "Fit to content width" at bounding box center [830, 203] width 68 height 10
click at [561, 343] on td at bounding box center [530, 297] width 482 height 143
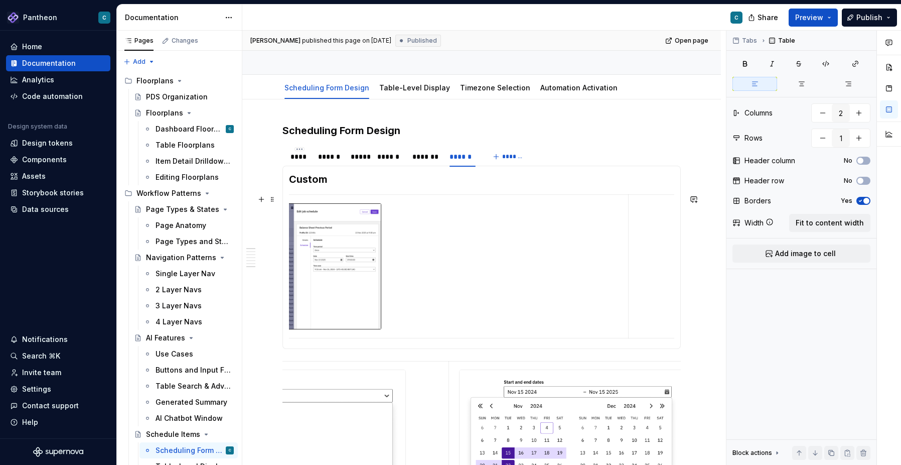
scroll to position [0, 144]
drag, startPoint x: 628, startPoint y: 295, endPoint x: 676, endPoint y: 299, distance: 48.3
click at [676, 299] on td at bounding box center [915, 266] width 482 height 143
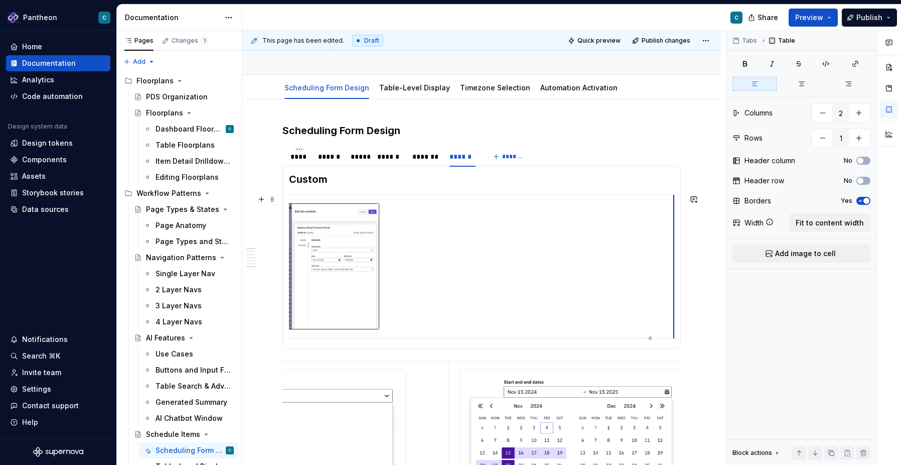
scroll to position [0, 305]
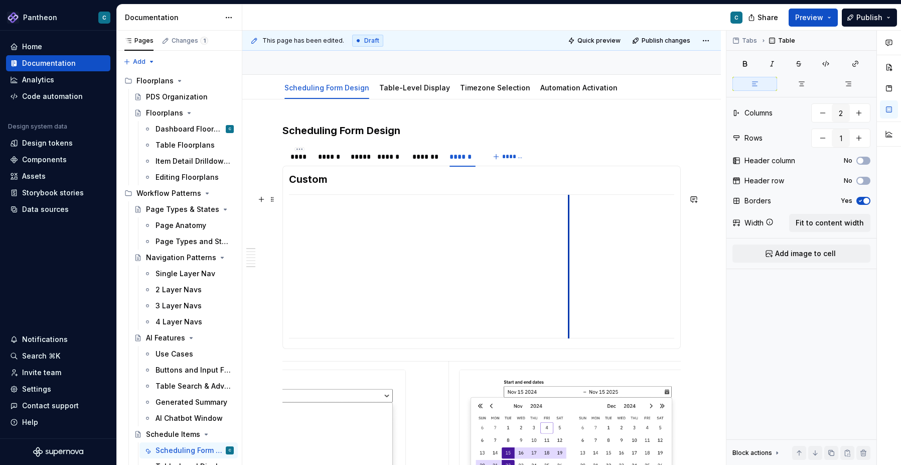
drag, startPoint x: 514, startPoint y: 308, endPoint x: 569, endPoint y: 308, distance: 54.7
click at [570, 308] on td at bounding box center [810, 266] width 482 height 143
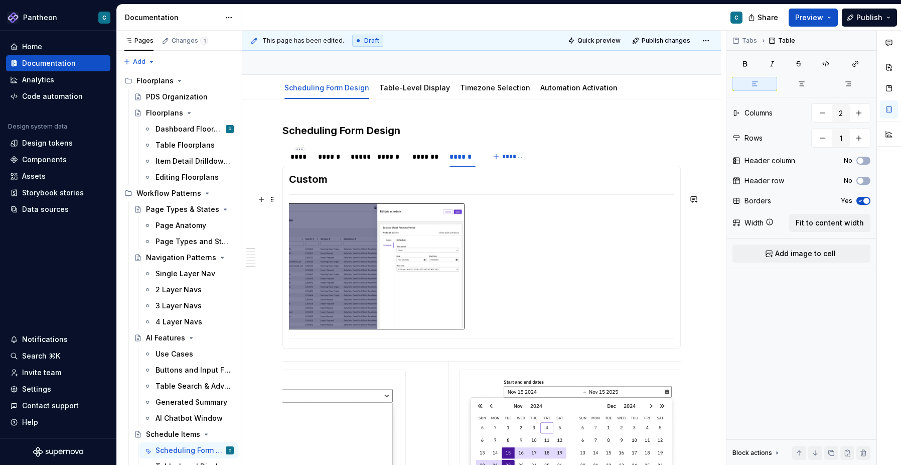
scroll to position [0, 18]
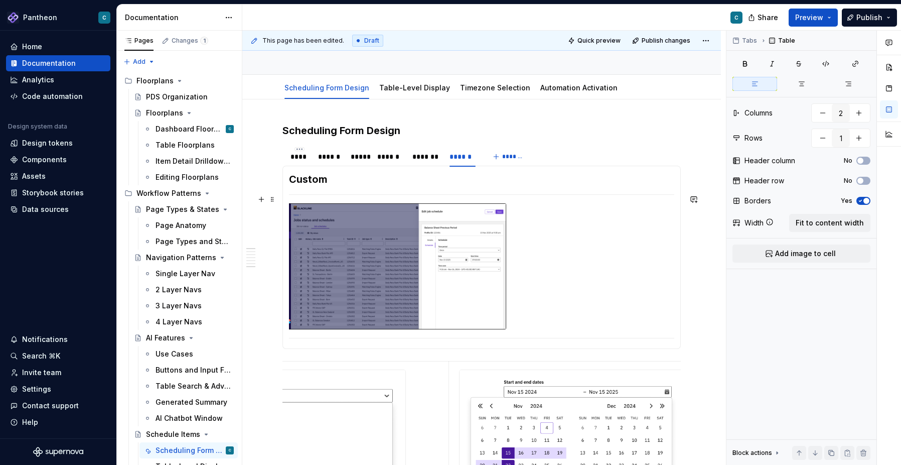
click at [507, 310] on div at bounding box center [394, 266] width 225 height 127
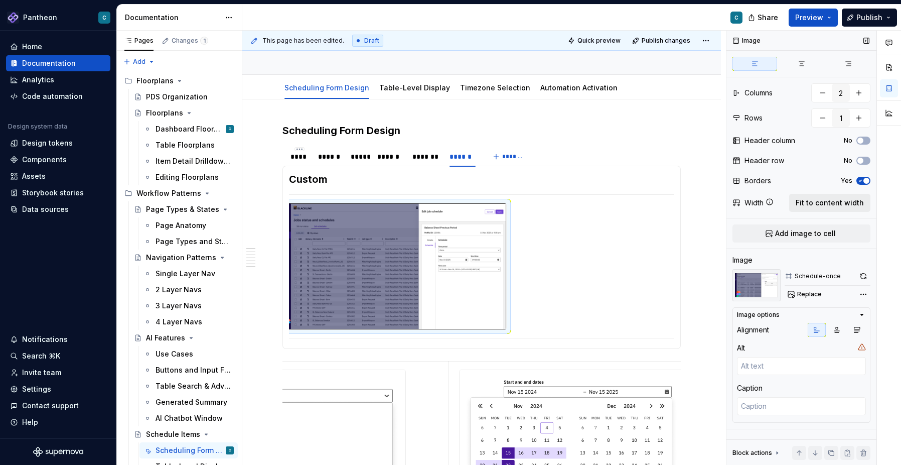
click at [817, 206] on span "Fit to content width" at bounding box center [830, 203] width 68 height 10
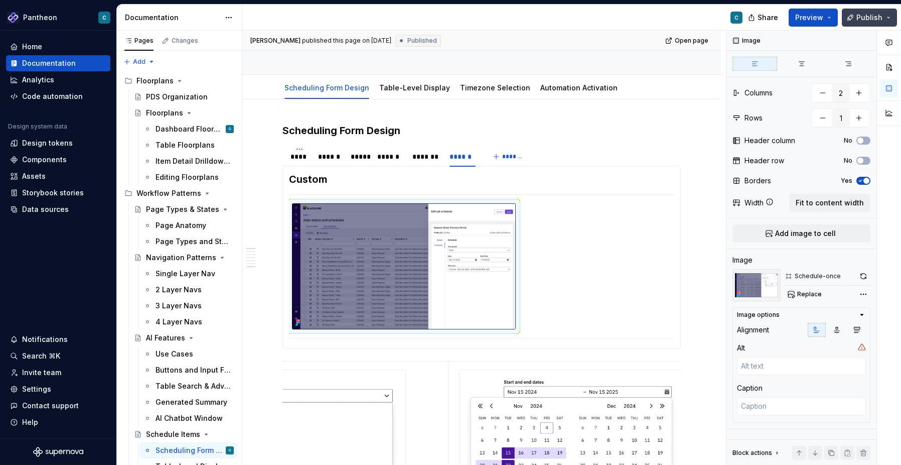
click at [862, 15] on span "Publish" at bounding box center [869, 18] width 26 height 10
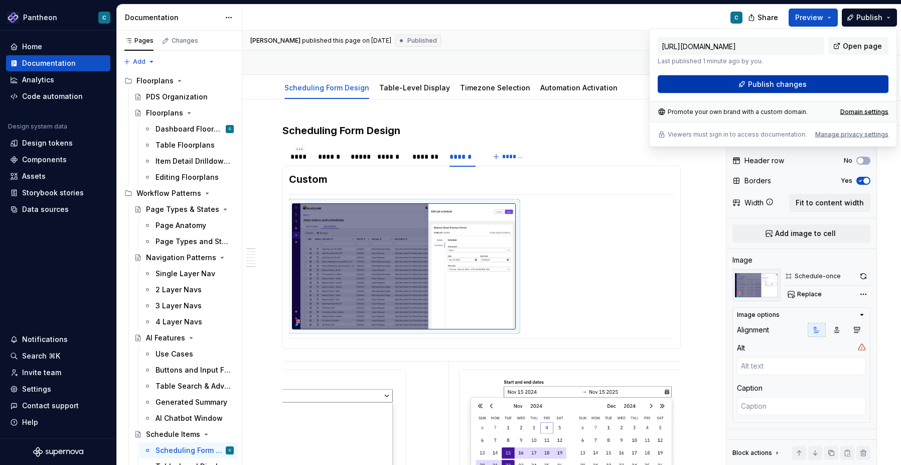
click at [761, 76] on button "Publish changes" at bounding box center [773, 84] width 231 height 18
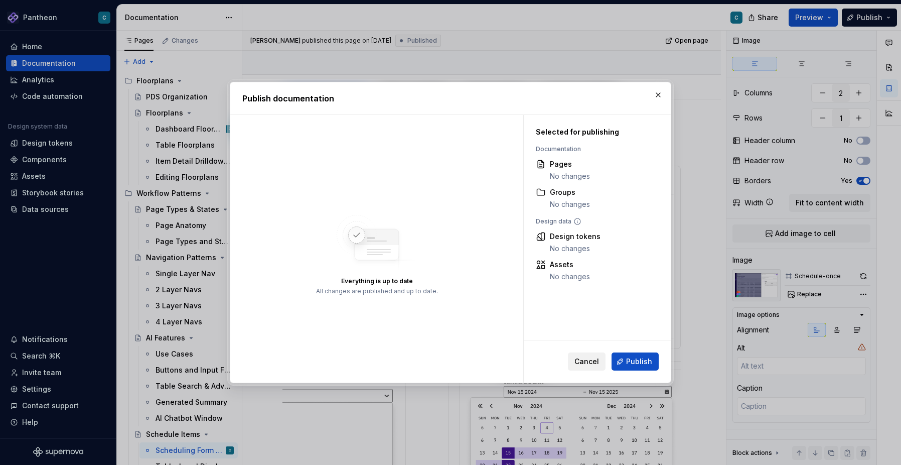
click at [588, 362] on span "Cancel" at bounding box center [586, 361] width 25 height 10
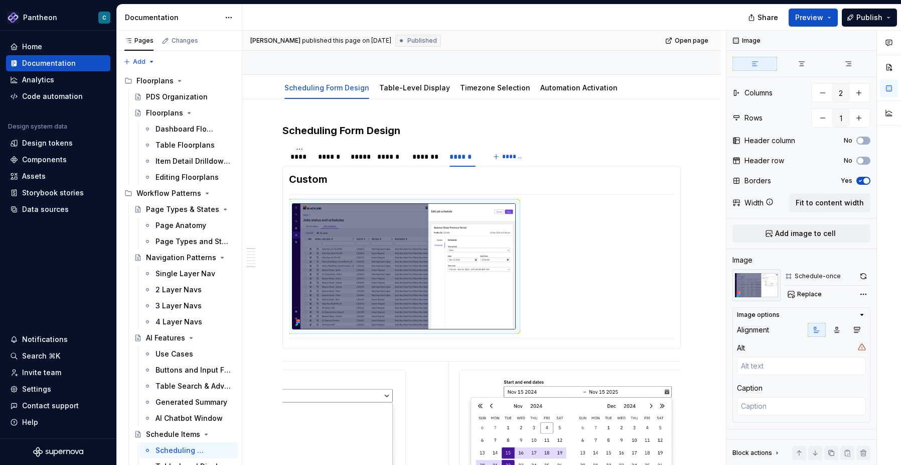
type textarea "*"
